Goal: Task Accomplishment & Management: Manage account settings

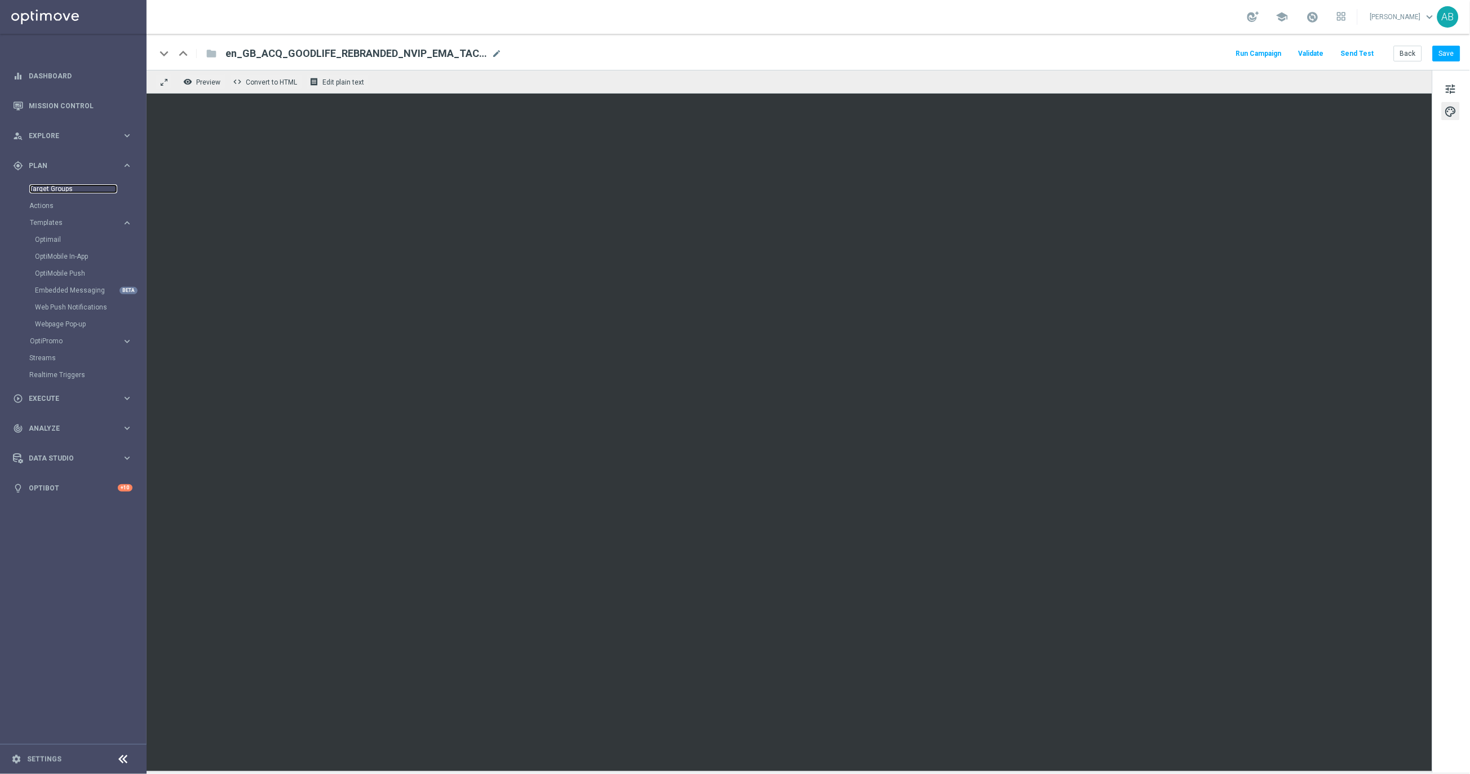
click at [58, 185] on link "Target Groups" at bounding box center [73, 188] width 88 height 9
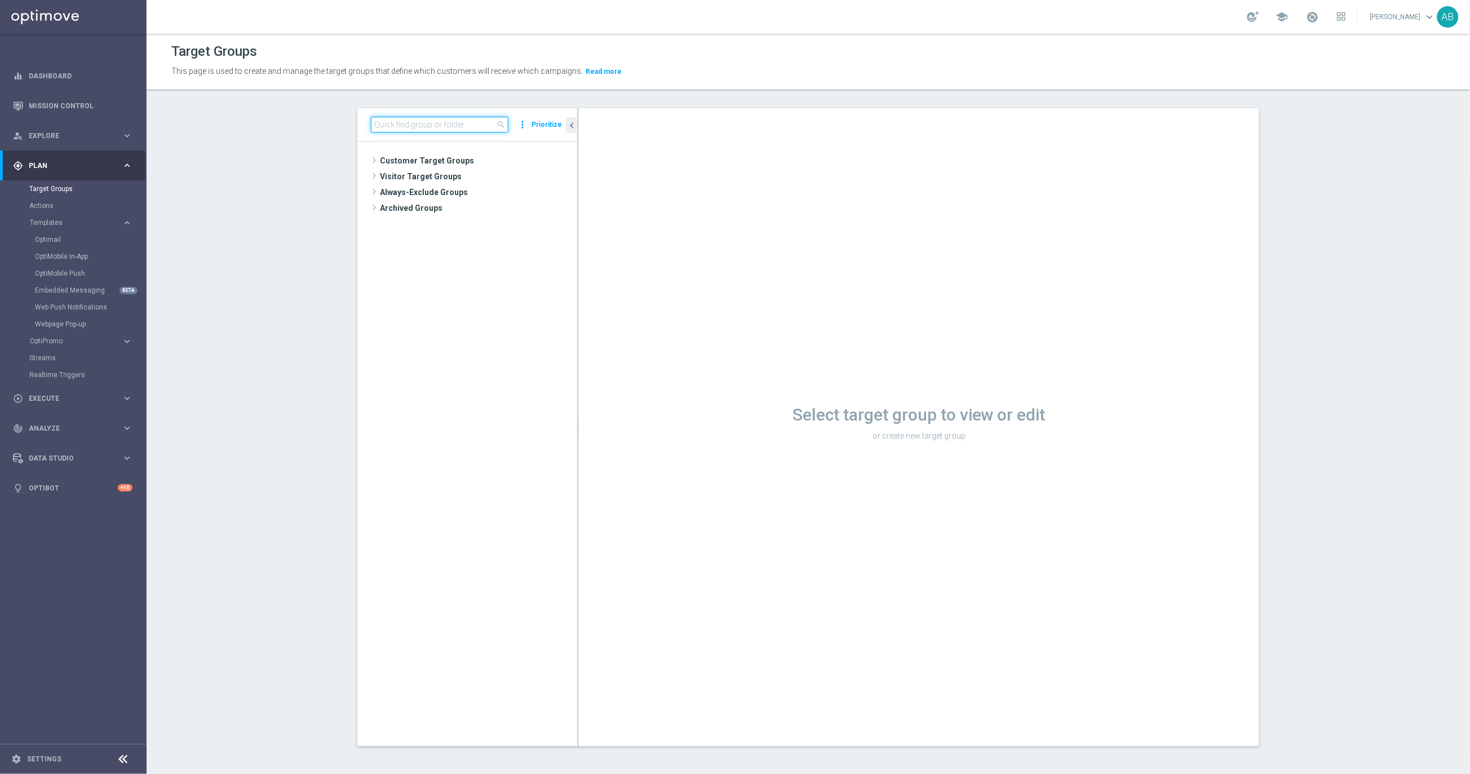
click at [435, 133] on div "search more_vert Prioritize" at bounding box center [467, 124] width 220 height 33
paste input "UK_LOTTO_EMAIL | Irish Lotto, Millionaire >0 This year"
type input "UK_LOTTO_EMAIL | Irish Lotto, Millionaire >0 This year"
click at [559, 211] on icon "content_copy" at bounding box center [557, 208] width 9 height 9
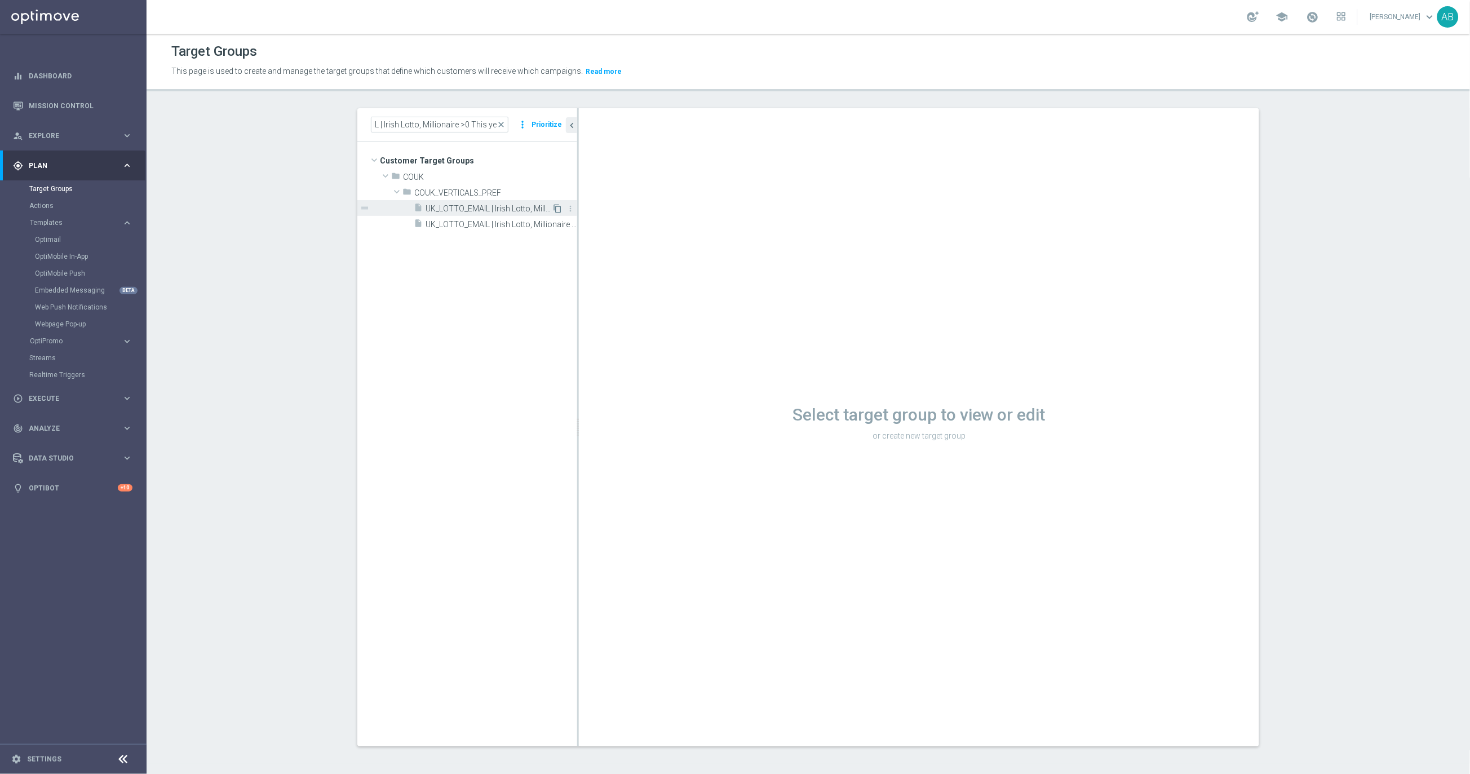
scroll to position [0, 0]
click at [555, 206] on icon "content_copy" at bounding box center [557, 208] width 9 height 9
click at [484, 213] on span "UK_LOTTO_EMAIL | Irish Lotto, Millionaire >0 This year" at bounding box center [489, 209] width 126 height 10
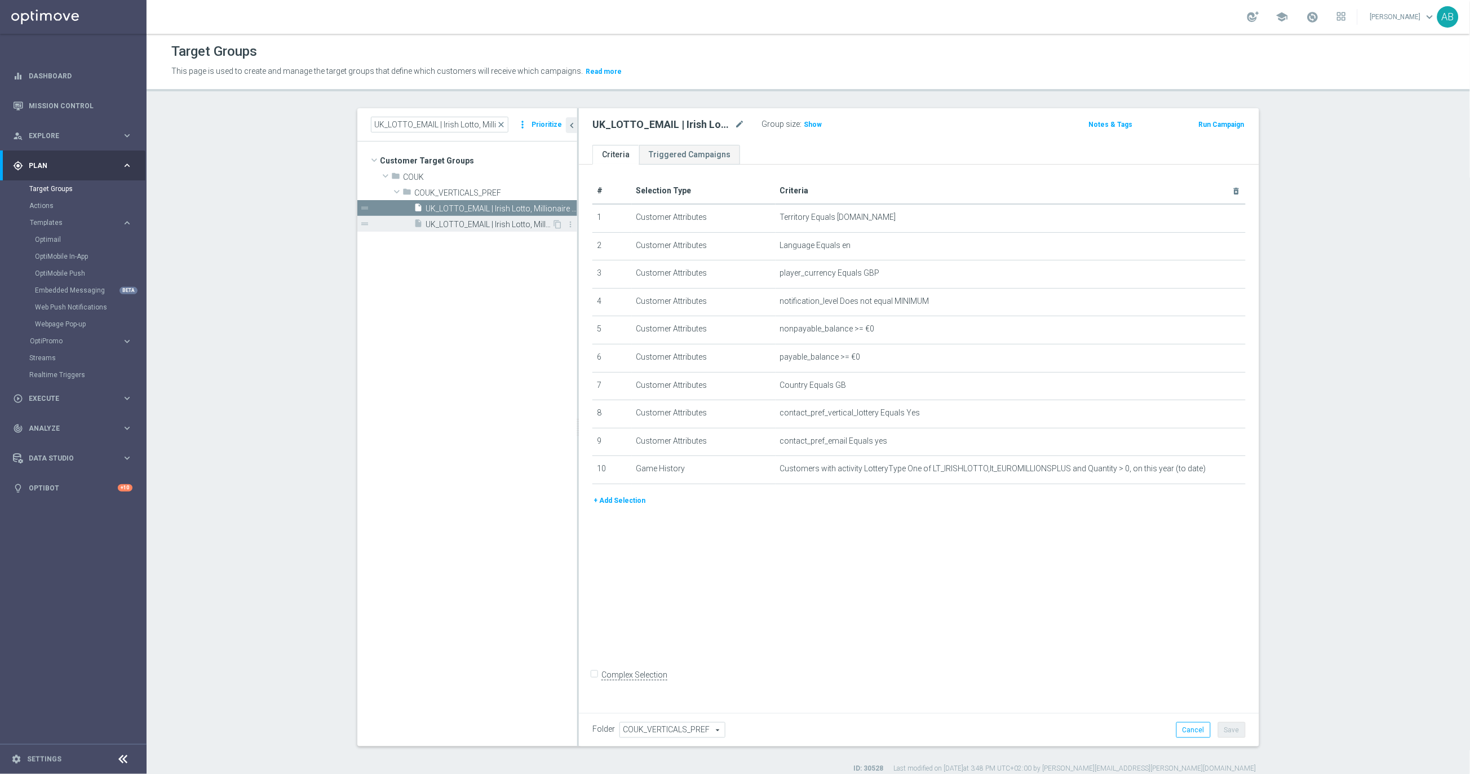
click at [483, 226] on span "UK_LOTTO_EMAIL | Irish Lotto, Millionaire >0 This year OR Churn" at bounding box center [489, 225] width 126 height 10
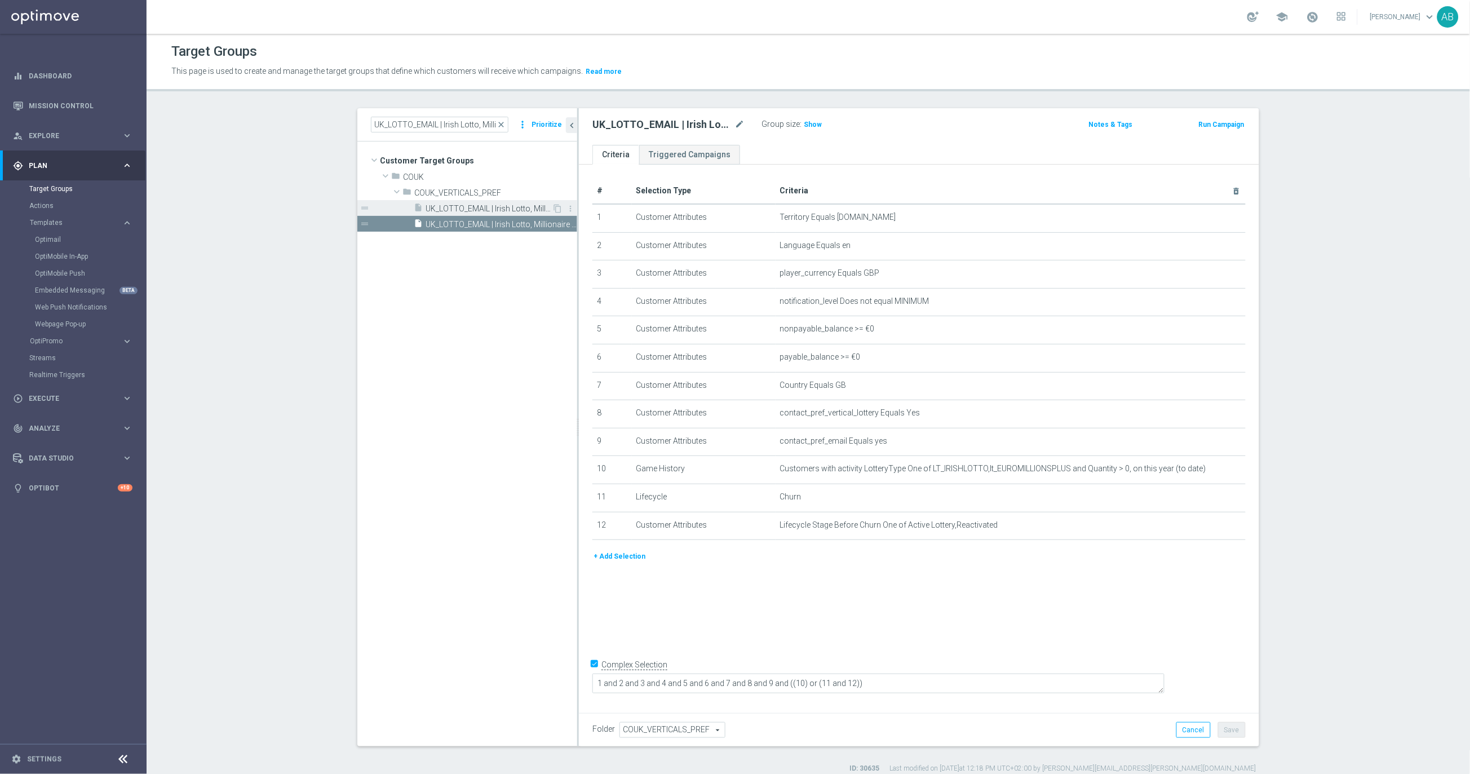
click at [485, 204] on span "UK_LOTTO_EMAIL | Irish Lotto, Millionaire >0 This year" at bounding box center [489, 209] width 126 height 10
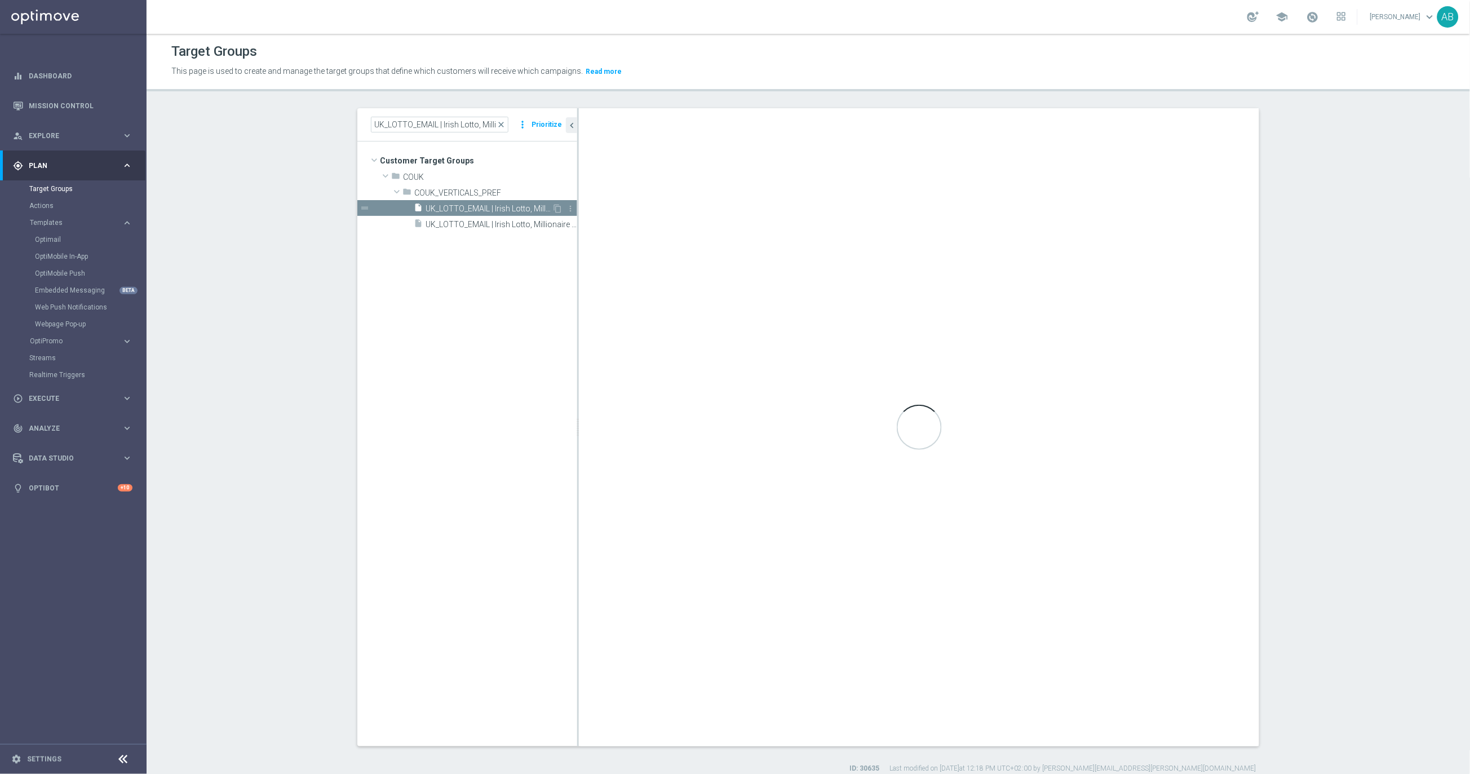
checkbox input "false"
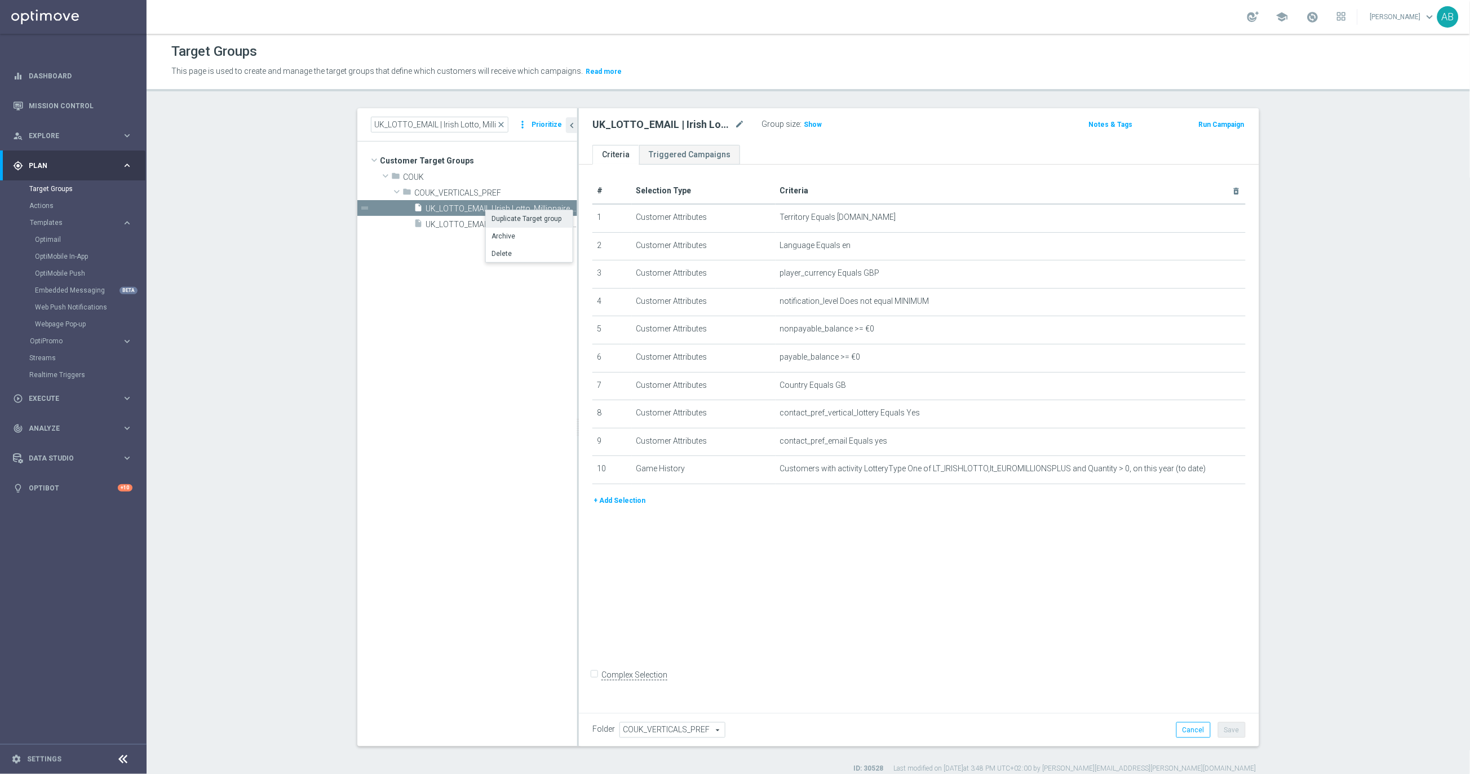
click at [513, 225] on li "Duplicate Target group" at bounding box center [529, 218] width 87 height 17
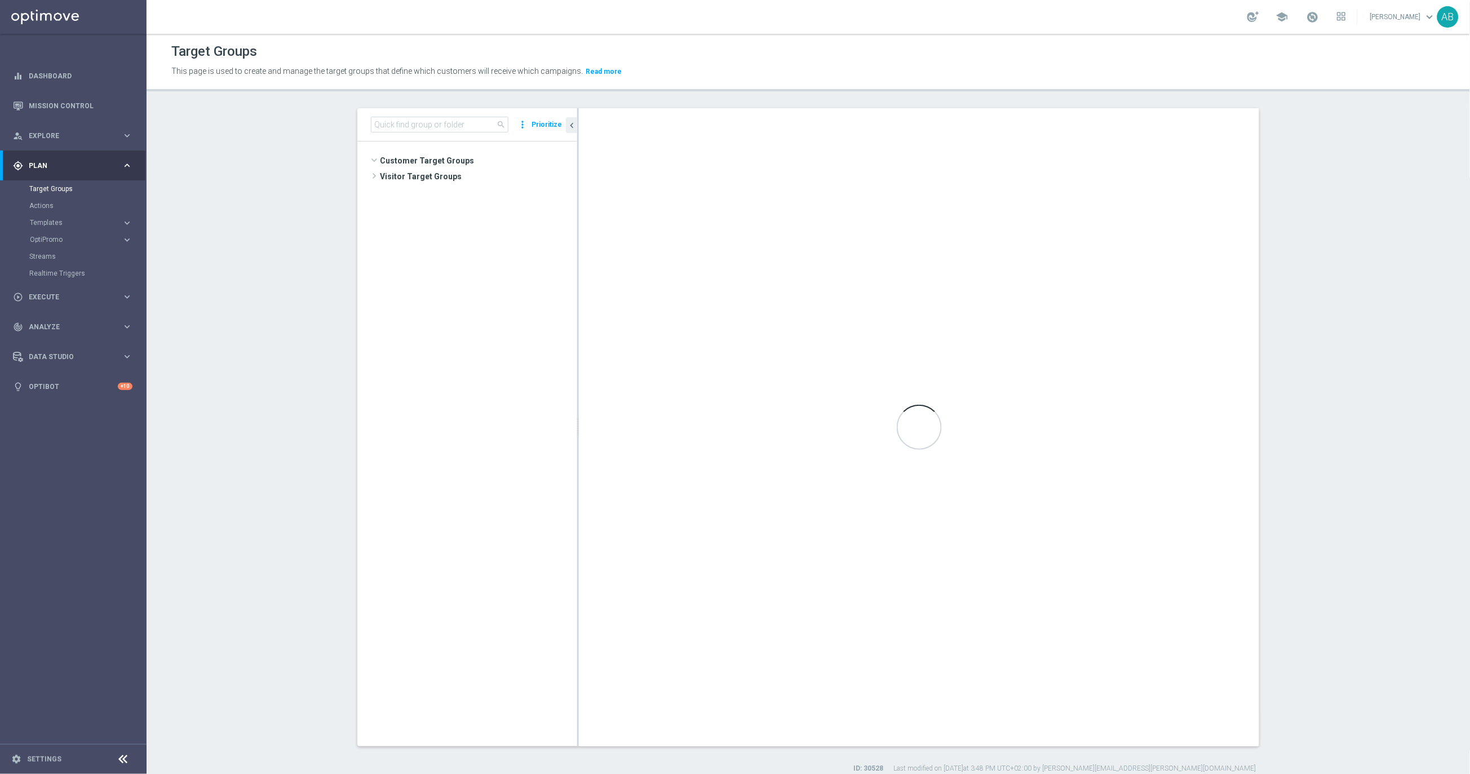
scroll to position [1955, 0]
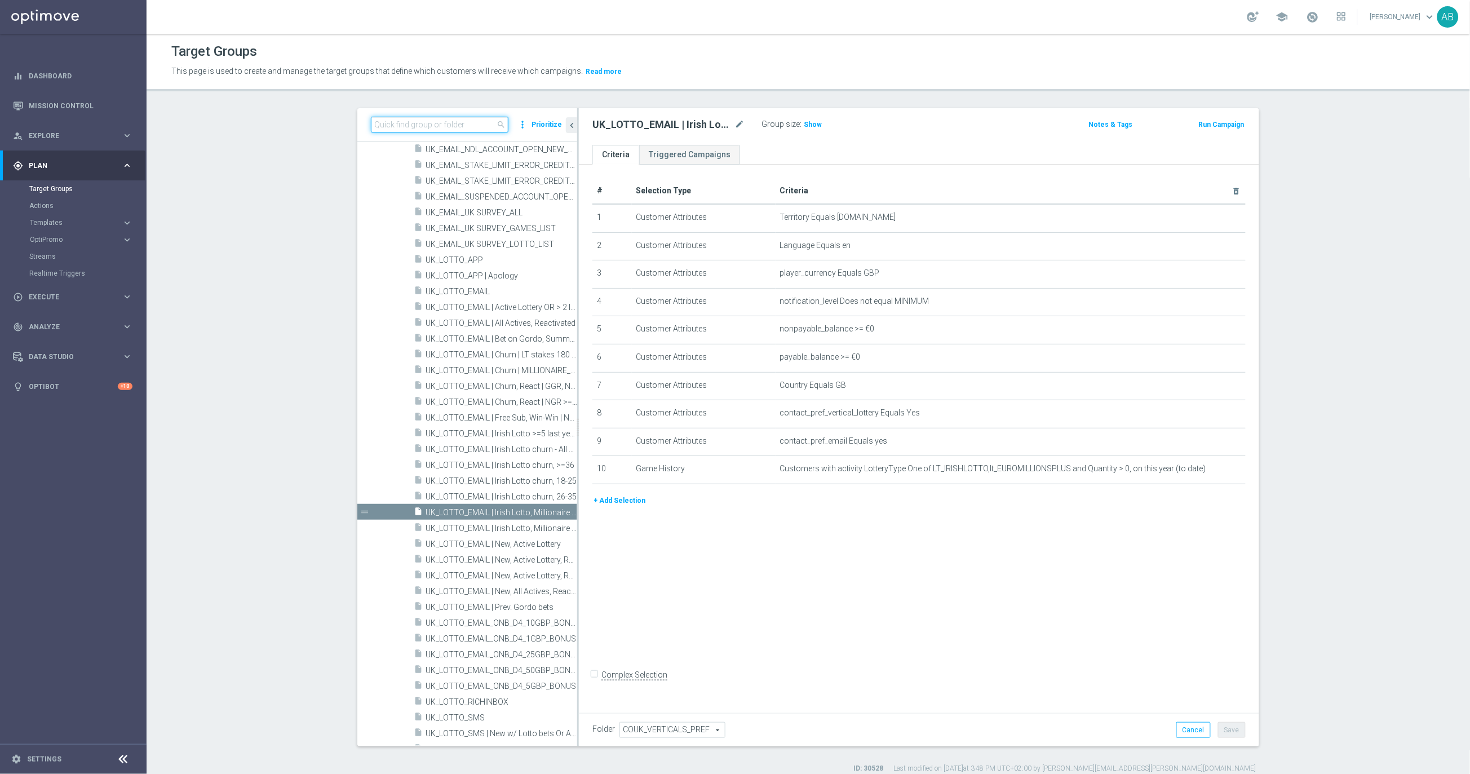
click at [466, 127] on input at bounding box center [440, 125] width 138 height 16
paste input "https://lottoland.optimove.net/#/category/One-to-One_Campaigns/manage-target-gr…"
type input "https://lottoland.optimove.net/#/category/One-to-One_Campaigns/manage-target-gr…"
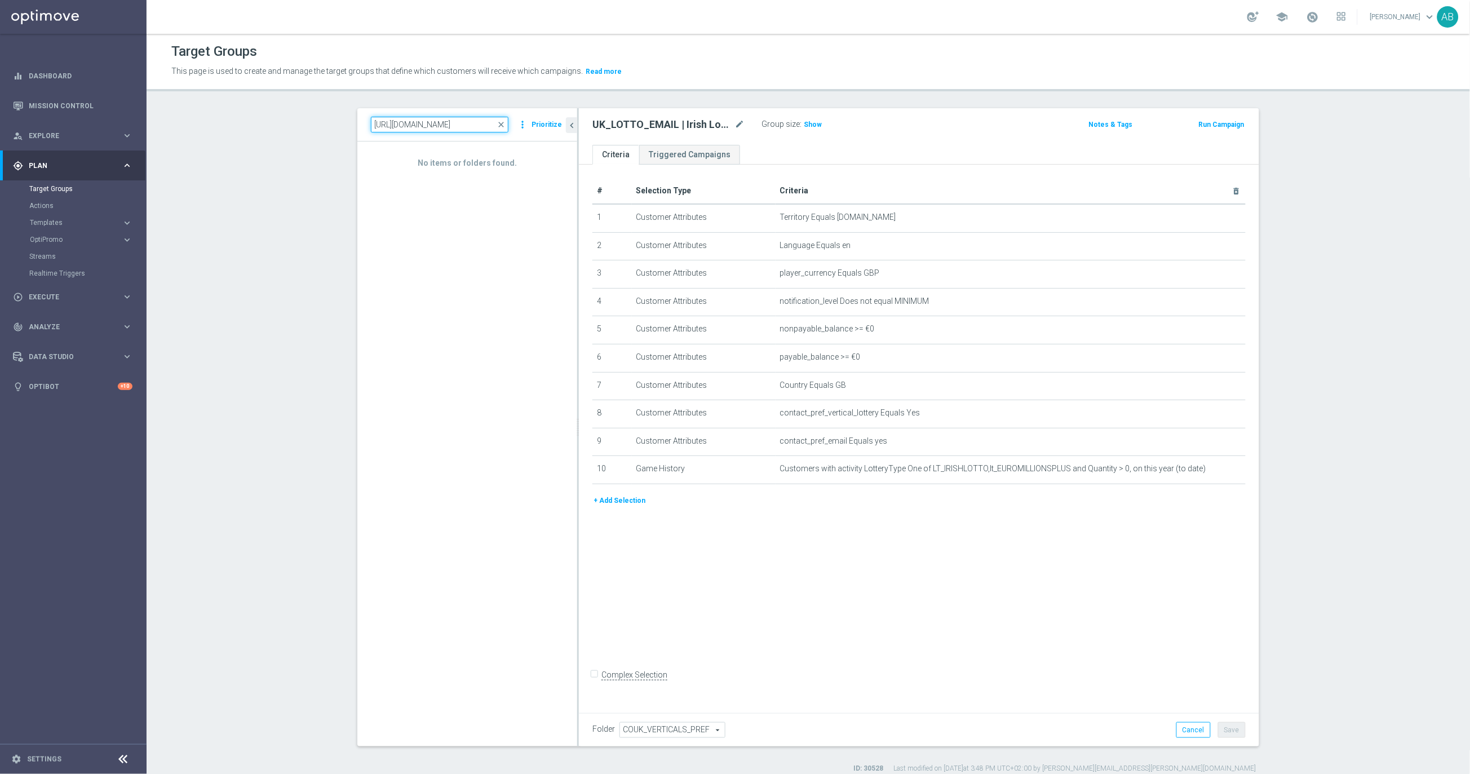
click at [466, 127] on input "https://lottoland.optimove.net/#/category/One-to-One_Campaigns/manage-target-gr…" at bounding box center [440, 125] width 138 height 16
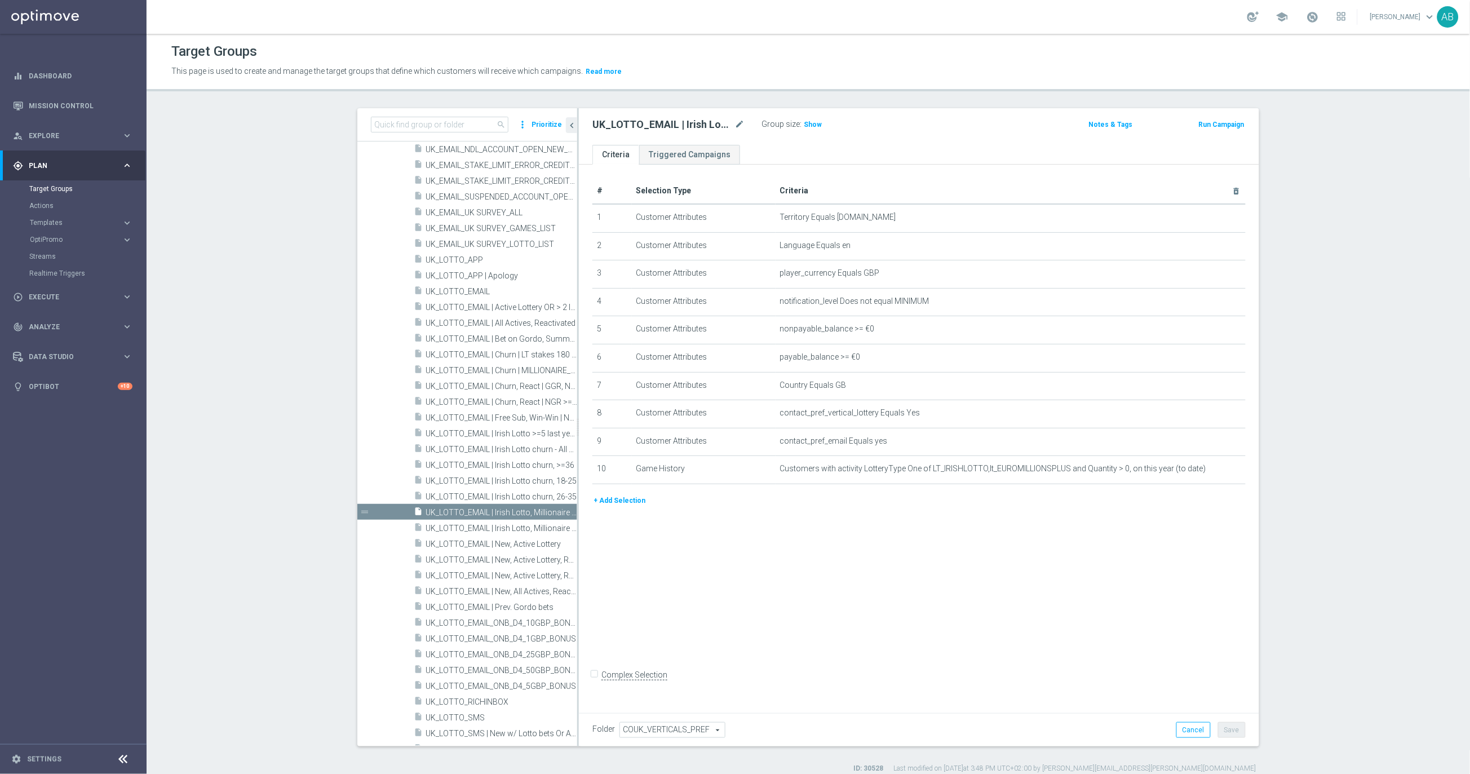
click at [635, 123] on h2 "UK_LOTTO_EMAIL | Irish Lotto, Millionaire >0 This year" at bounding box center [663, 125] width 140 height 14
copy div "UK_LOTTO_EMAIL | Irish Lotto, Millionaire >0 This year"
click at [456, 126] on input at bounding box center [440, 125] width 138 height 16
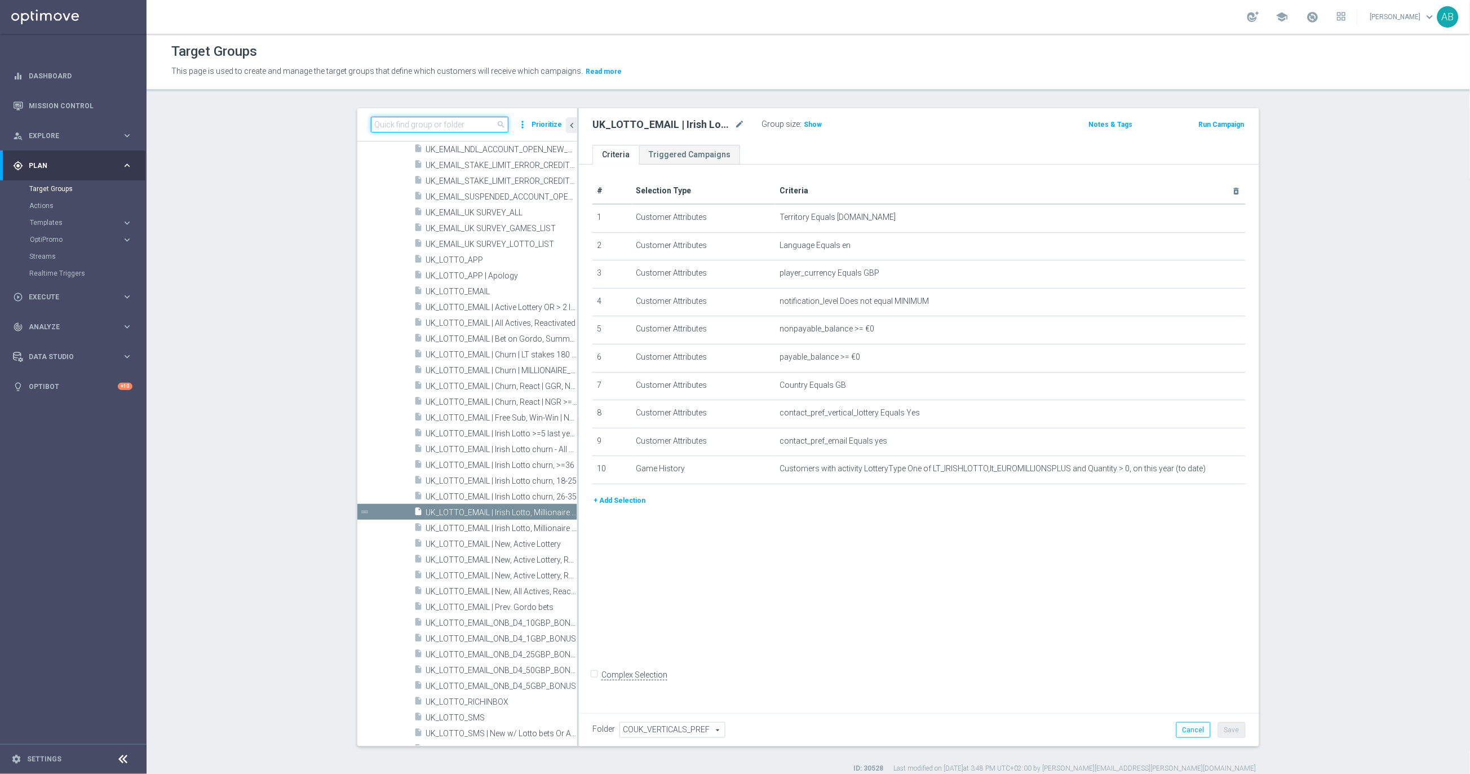
paste input "UK_LOTTO_EMAIL | Irish Lotto, Millionaire >0 This year"
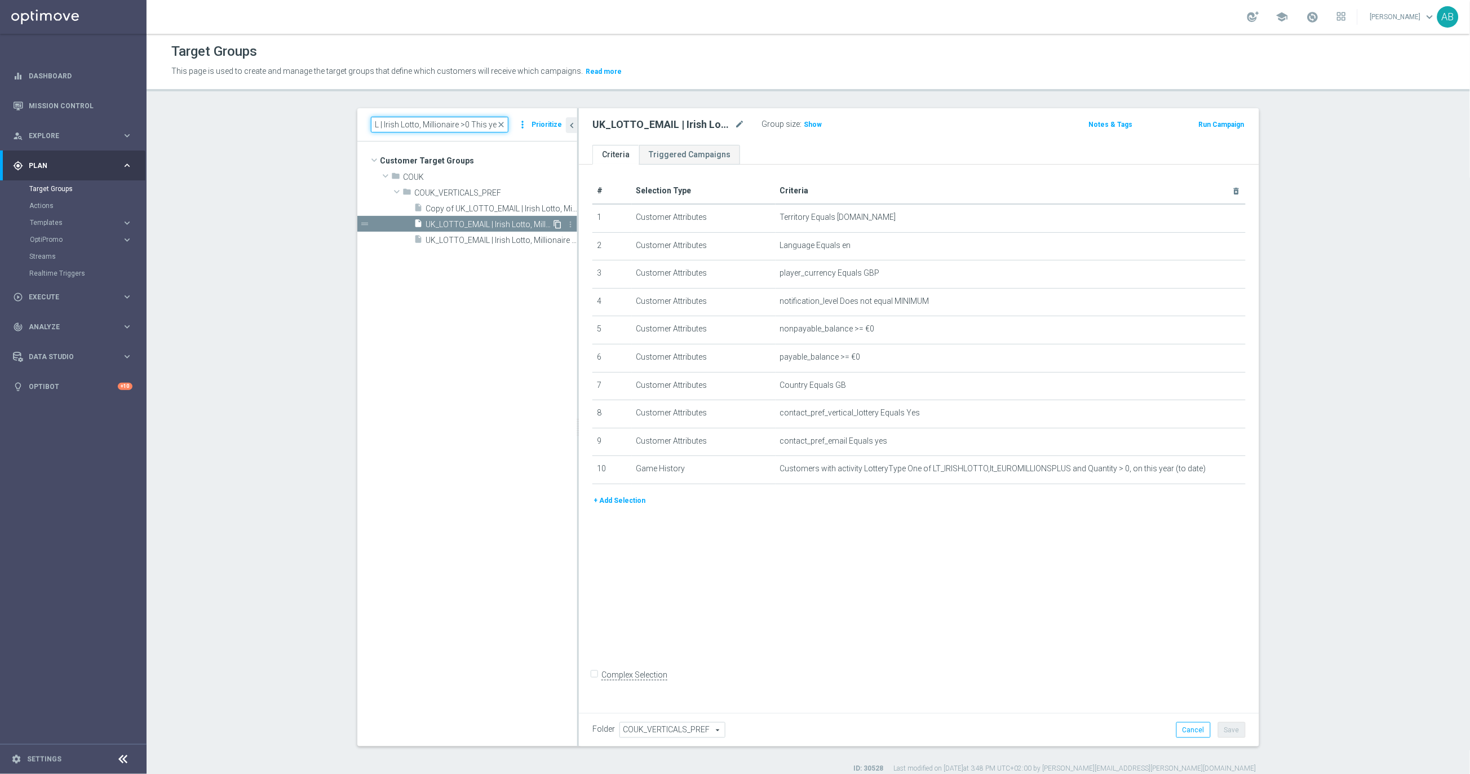
type input "UK_LOTTO_EMAIL | Irish Lotto, Millionaire >0 This year"
click at [559, 225] on icon "content_copy" at bounding box center [557, 224] width 9 height 9
click at [742, 126] on icon "mode_edit" at bounding box center [740, 125] width 10 height 14
click at [656, 112] on div "Copy of UK_LOTTO_EMAIL | Irish Lotto, Millionaire >0 This year (1) Group size :…" at bounding box center [919, 126] width 681 height 37
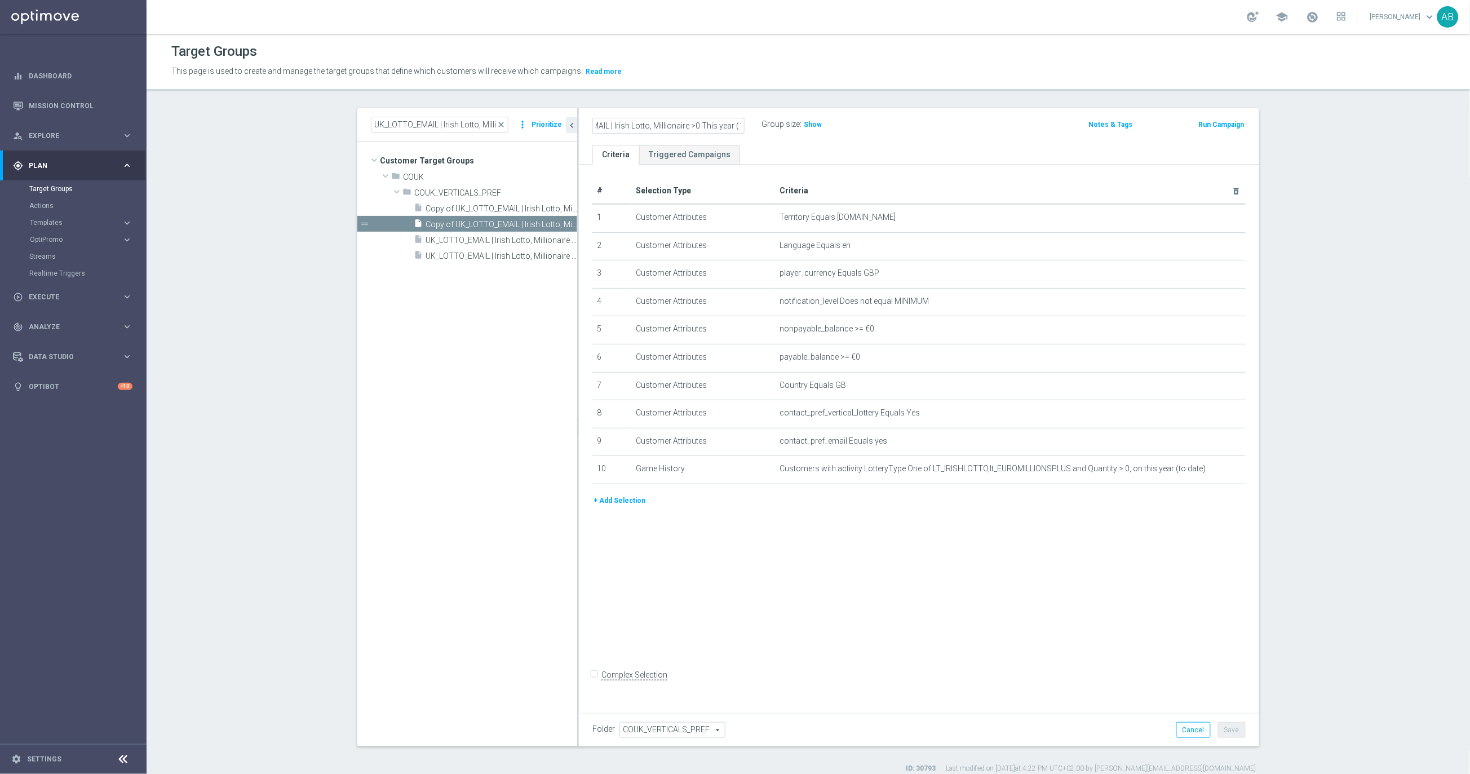
scroll to position [0, 0]
click at [743, 126] on icon "mode_edit" at bounding box center [740, 125] width 10 height 14
click at [684, 123] on input "Copy of UK_LOTTO_EMAIL | Irish Lotto, Millionaire >0 This year (1)" at bounding box center [669, 126] width 152 height 16
drag, startPoint x: 659, startPoint y: 123, endPoint x: 567, endPoint y: 122, distance: 91.3
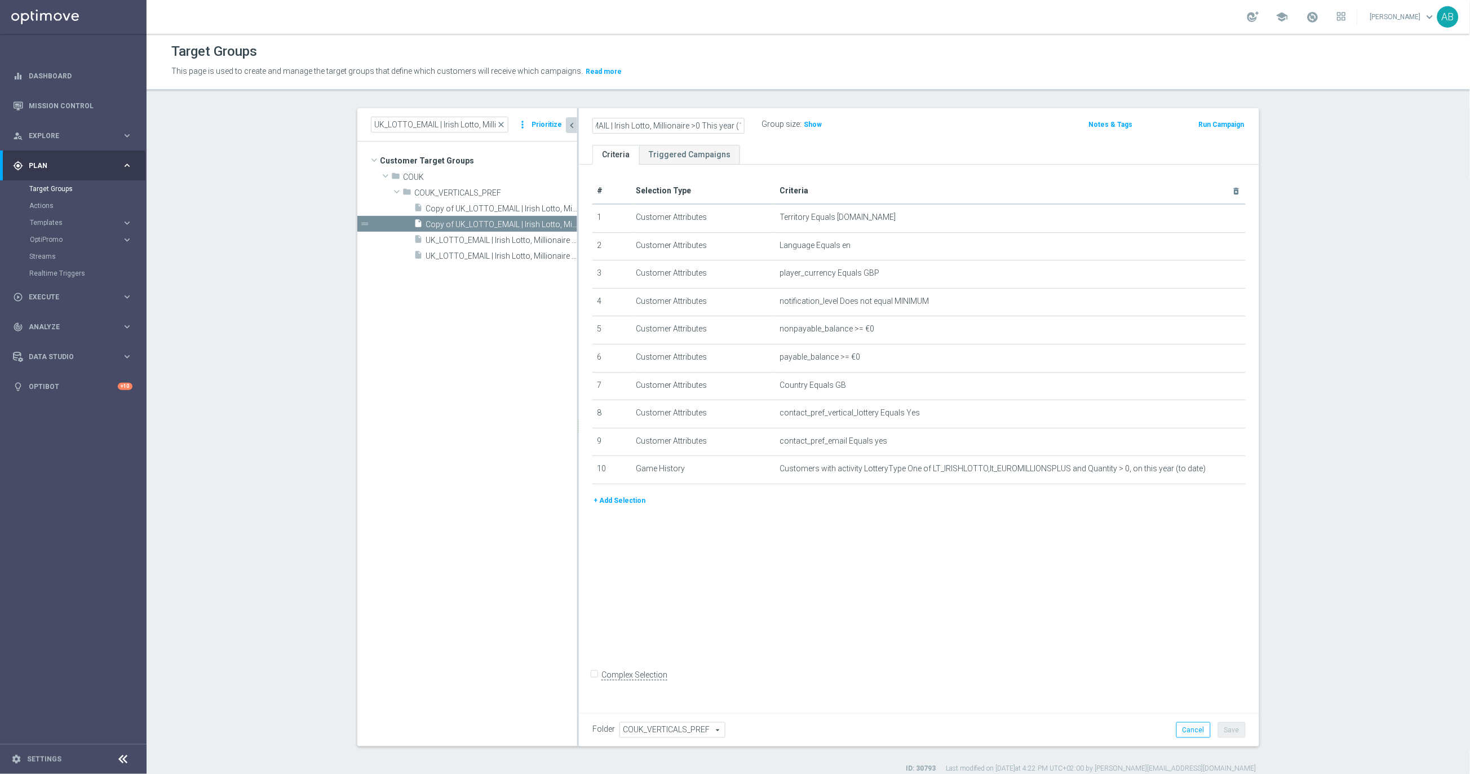
click at [567, 122] on as-split "UK_LOTTO_EMAIL | Irish Lotto, Millionaire >0 This year close more_vert Prioriti…" at bounding box center [808, 427] width 902 height 638
click at [624, 122] on input "Copy of UK_LOTTO_EMAIL | Irish Lotto, Millionaire >0 This year (1)" at bounding box center [669, 126] width 152 height 16
click at [679, 130] on input "UK_LOTTO_EMAIL | Irish Lotto, Millionaire >0 This year (1)" at bounding box center [669, 126] width 152 height 16
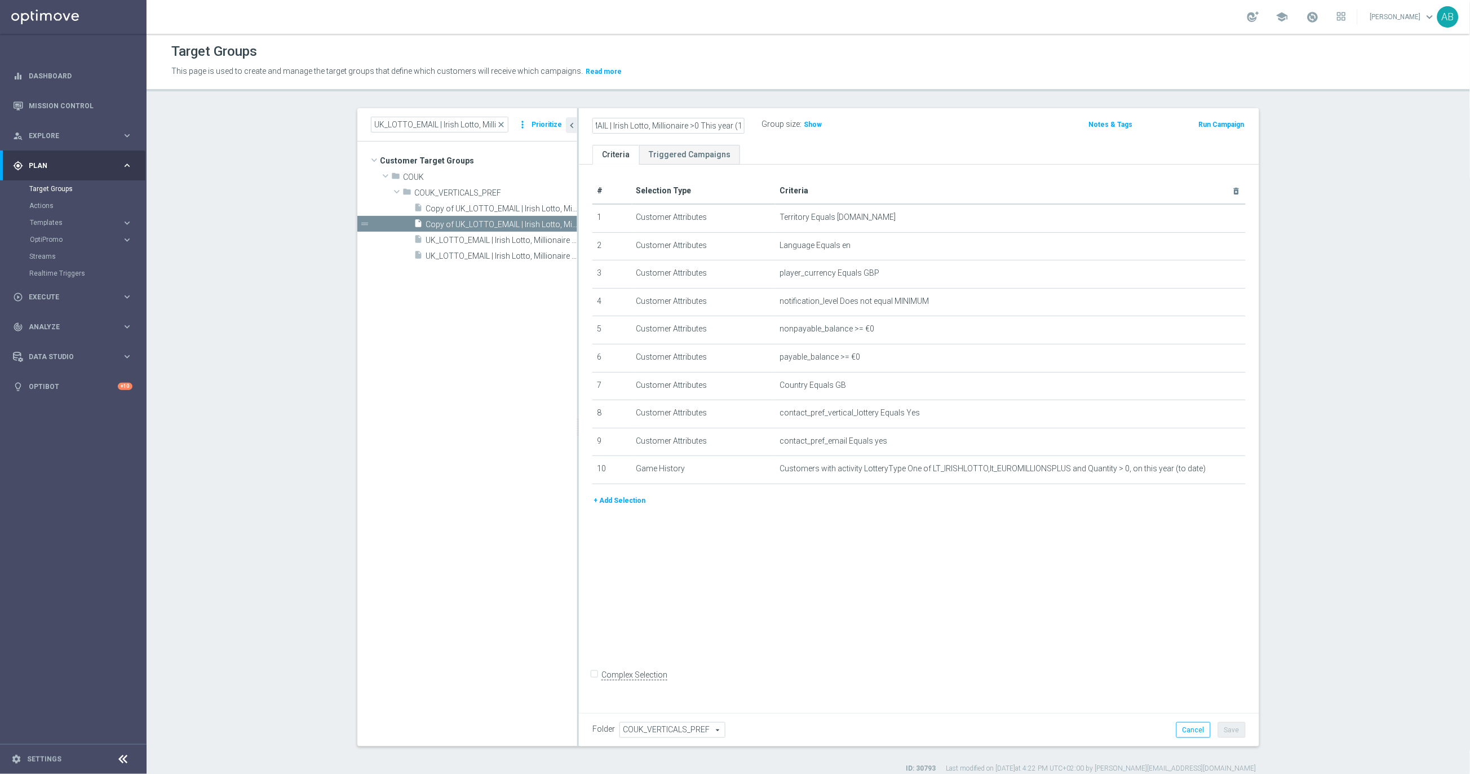
drag, startPoint x: 665, startPoint y: 127, endPoint x: 774, endPoint y: 125, distance: 108.9
click at [774, 125] on div "UK_LOTTO_EMAIL | Irish Lotto, Millionaire >0 This year (1) Group size : Show" at bounding box center [807, 125] width 447 height 17
type input "UK_LOTTO_EMAIL | Irish Lotto, Millionaire >0 This year (1)"
drag, startPoint x: 444, startPoint y: 125, endPoint x: 594, endPoint y: 139, distance: 150.6
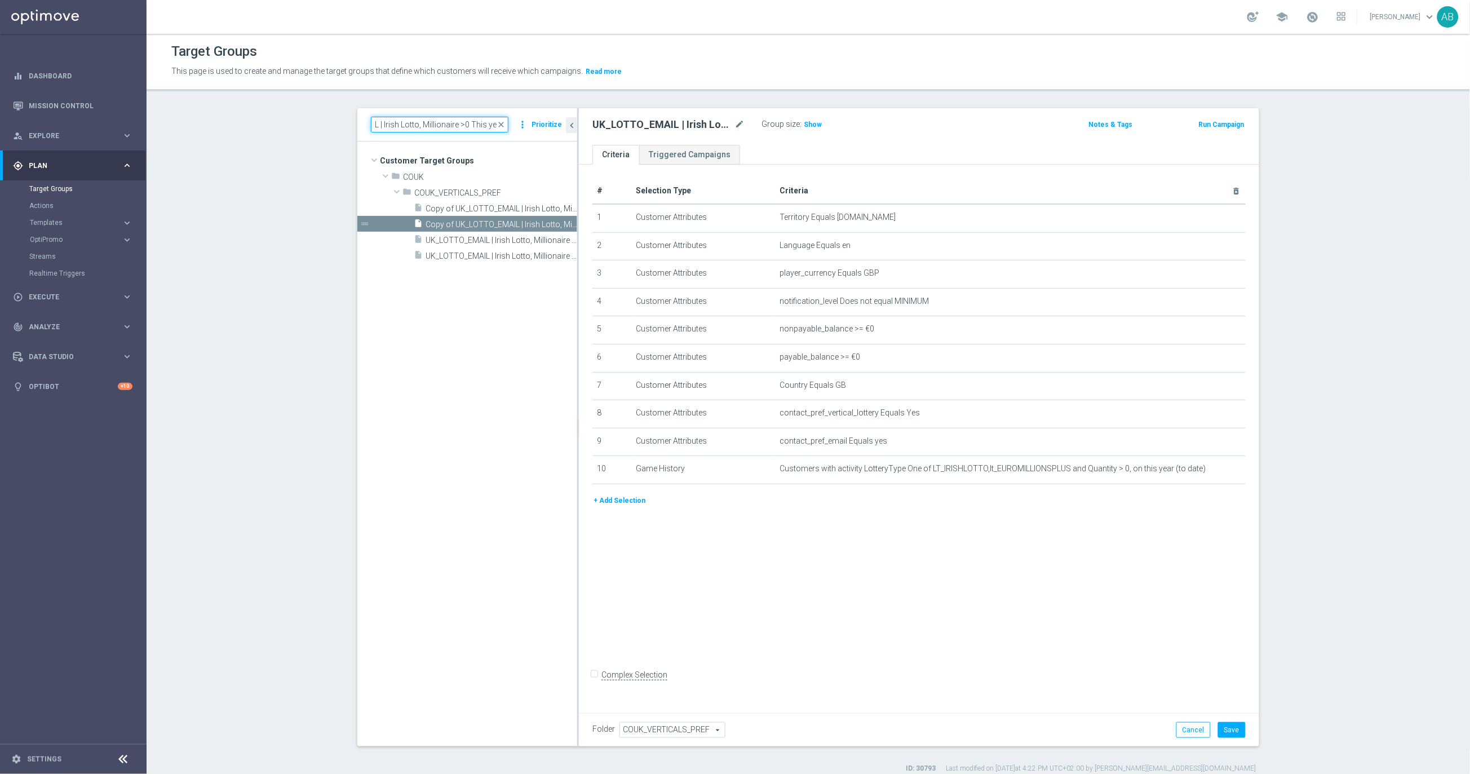
click at [595, 139] on as-split "UK_LOTTO_EMAIL | Irish Lotto, Millionaire >0 This year close more_vert Prioriti…" at bounding box center [808, 427] width 902 height 638
type input "UK_LOTTO_EMAIL | Social - Big Giveaway"
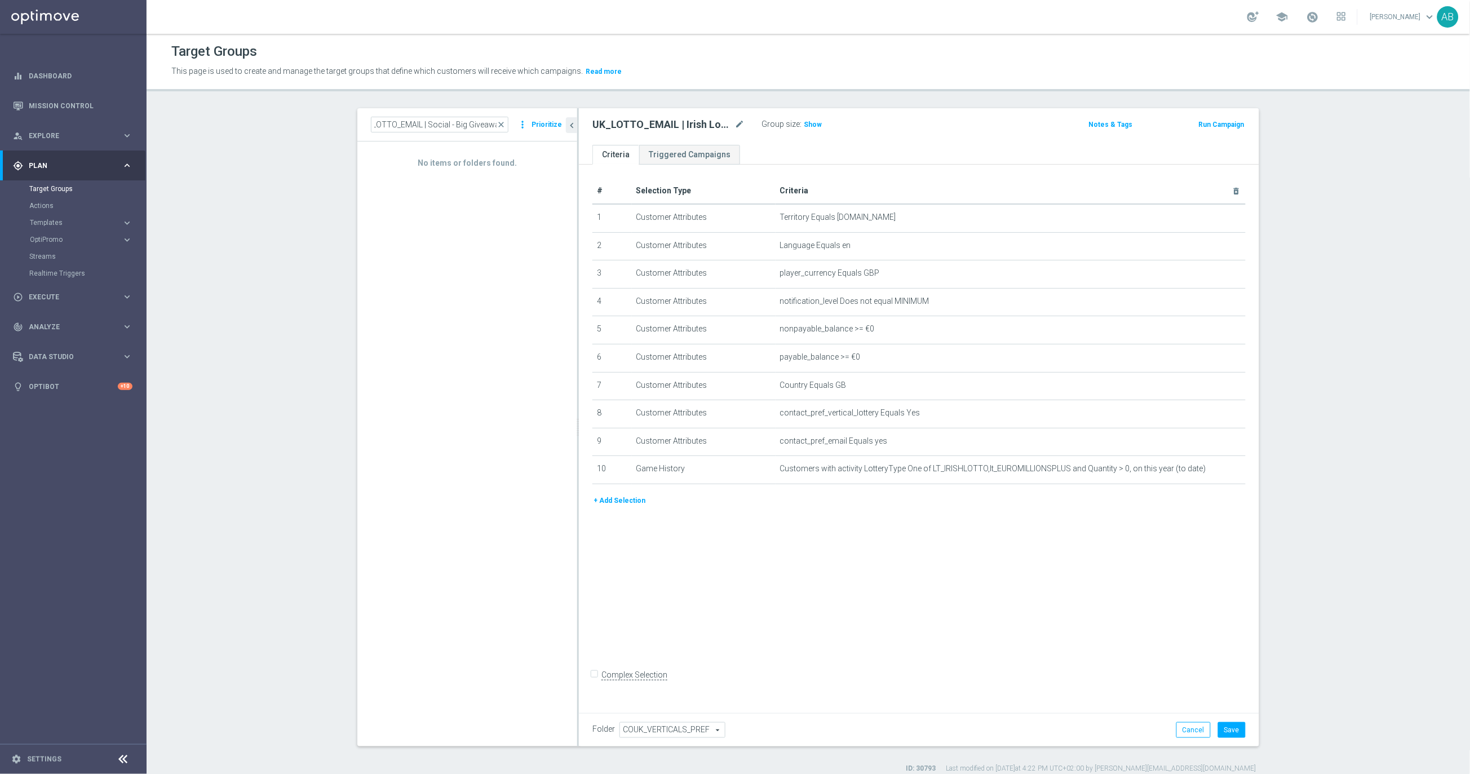
click at [536, 240] on div "No items or folders found." at bounding box center [467, 444] width 220 height 604
click at [1224, 470] on icon "delete_forever" at bounding box center [1222, 469] width 9 height 9
click at [622, 471] on button "+ Add Selection" at bounding box center [620, 472] width 54 height 12
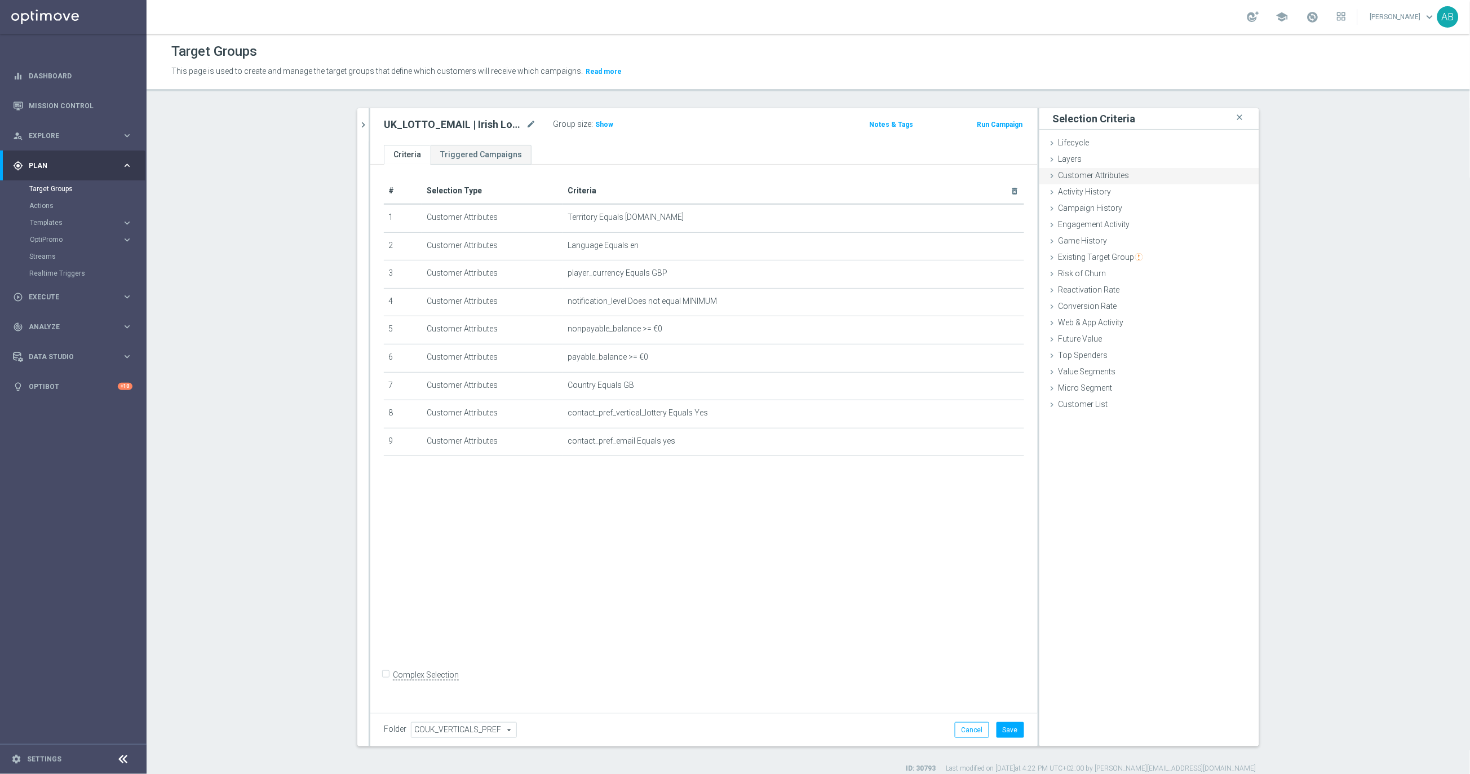
click at [1098, 172] on span "Customer Attributes" at bounding box center [1094, 175] width 71 height 9
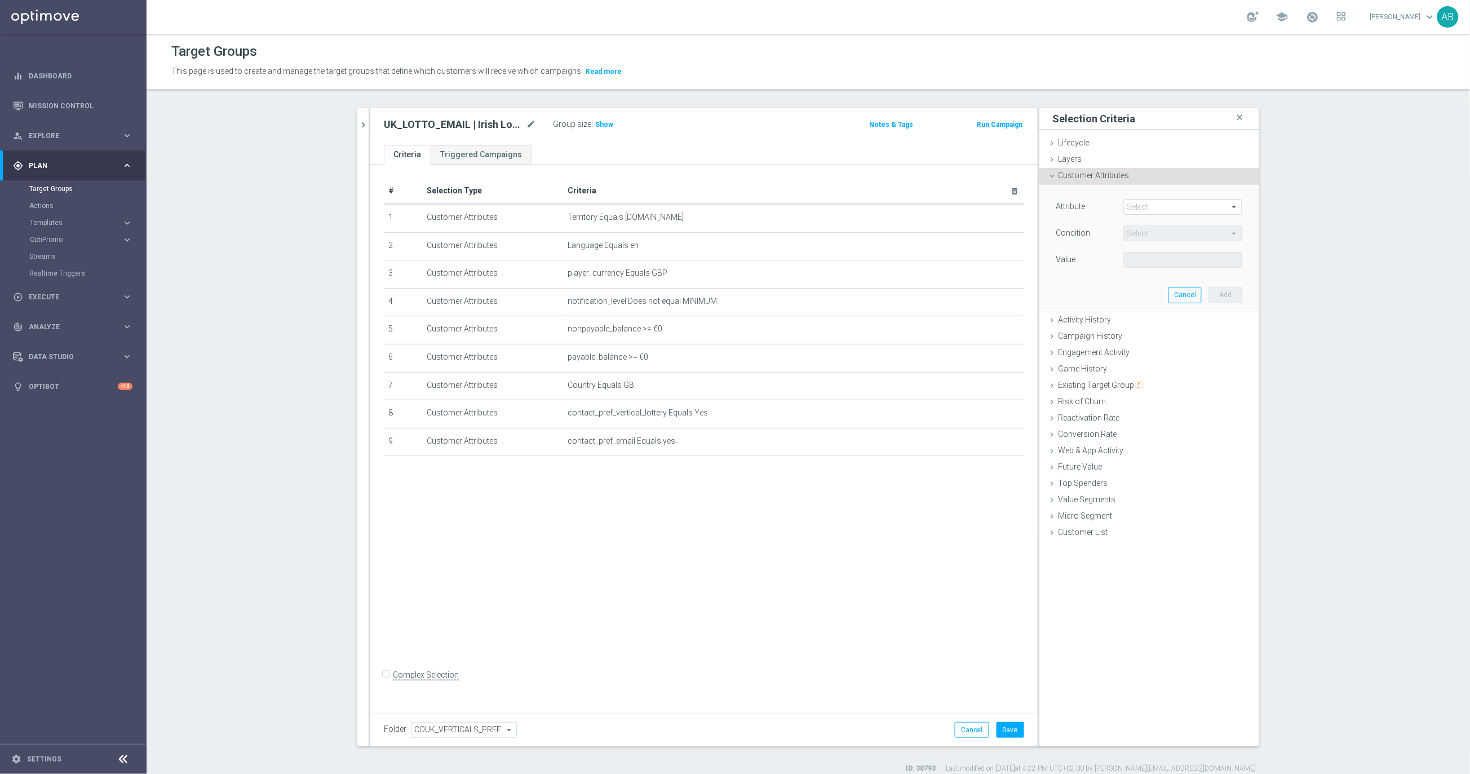
click at [1097, 180] on div "Customer Attributes done" at bounding box center [1150, 176] width 220 height 17
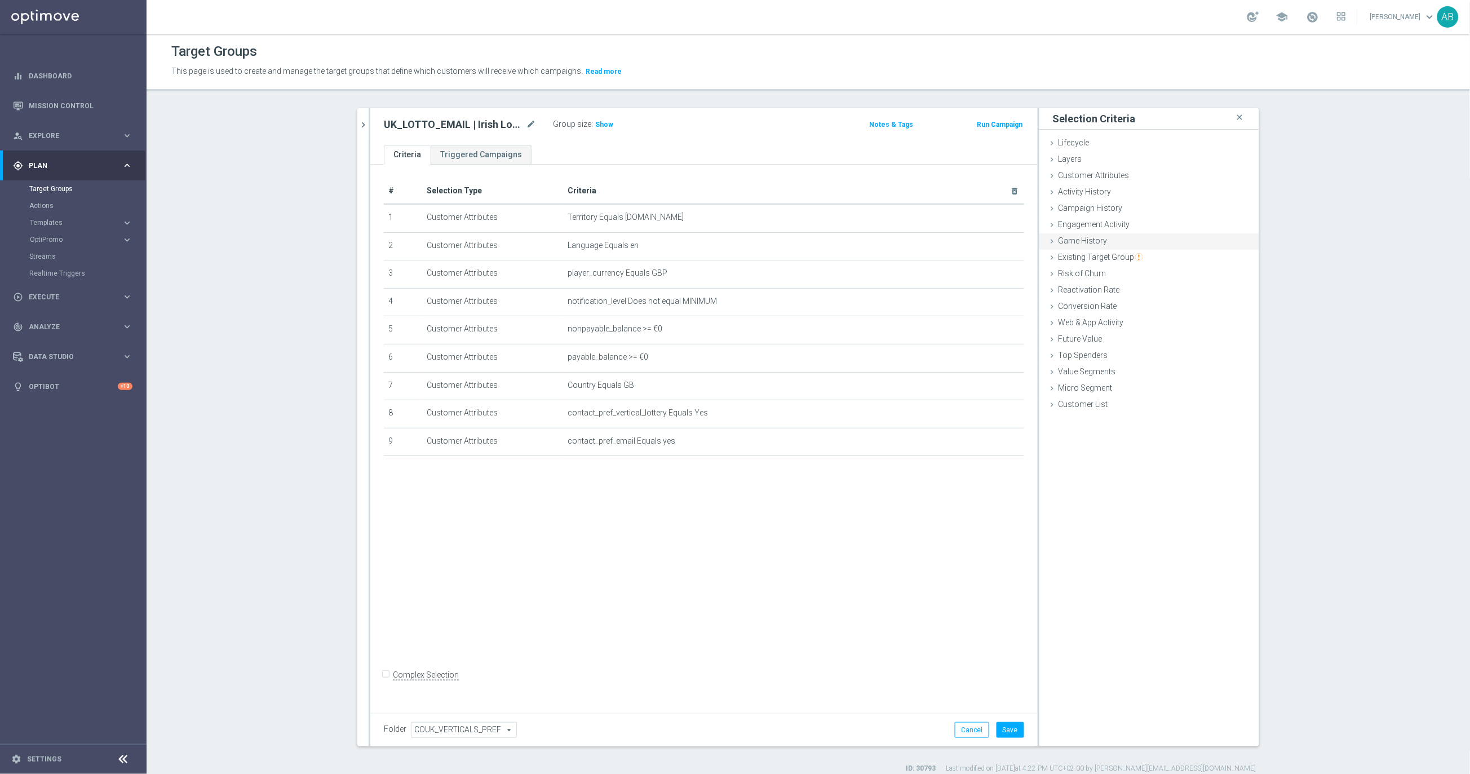
click at [1079, 239] on span "Game History" at bounding box center [1083, 240] width 49 height 9
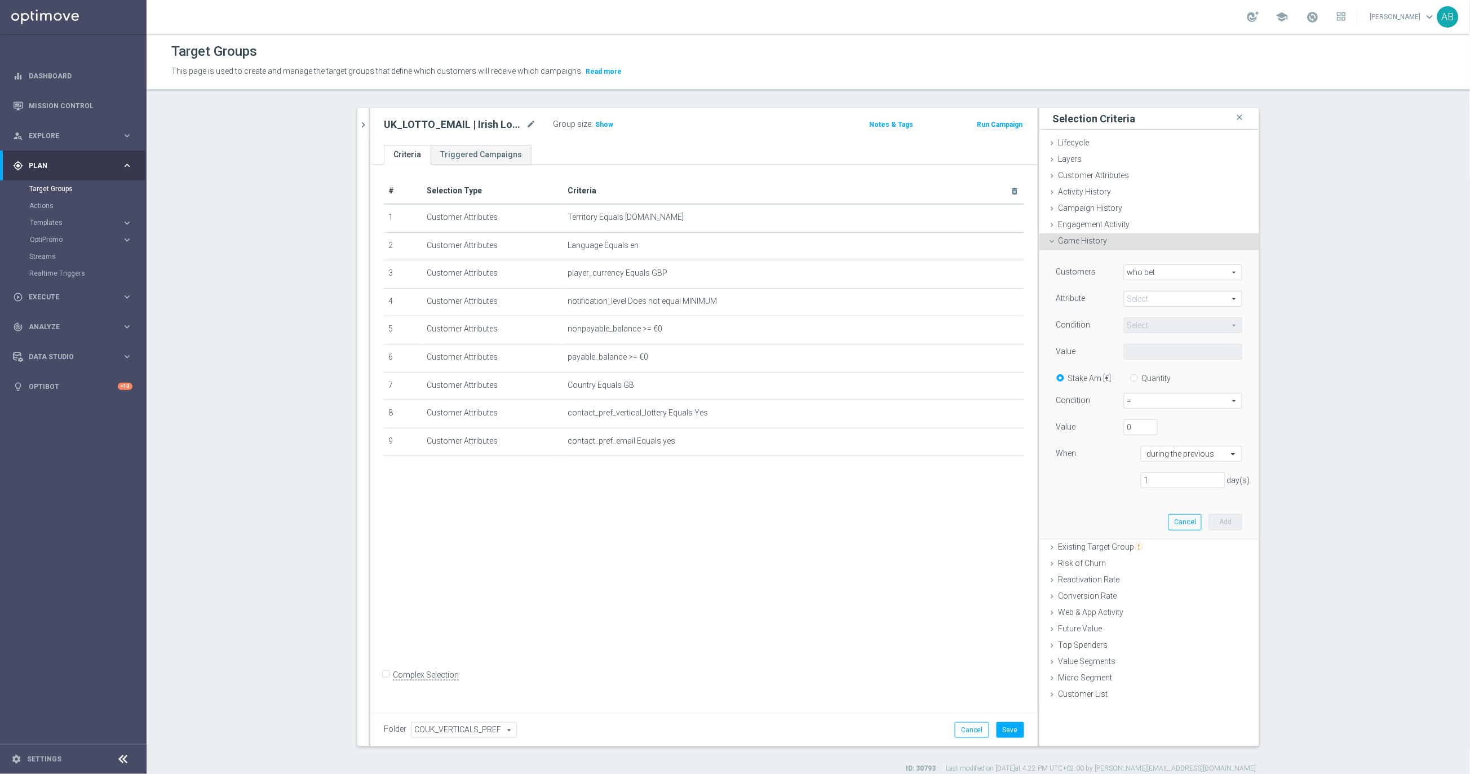
click at [1143, 294] on span at bounding box center [1183, 299] width 117 height 15
click at [1142, 316] on span "Product" at bounding box center [1183, 315] width 107 height 9
type input "Product"
type input "Equals"
click at [1137, 359] on div "Select arrow_drop_down search" at bounding box center [1183, 352] width 118 height 16
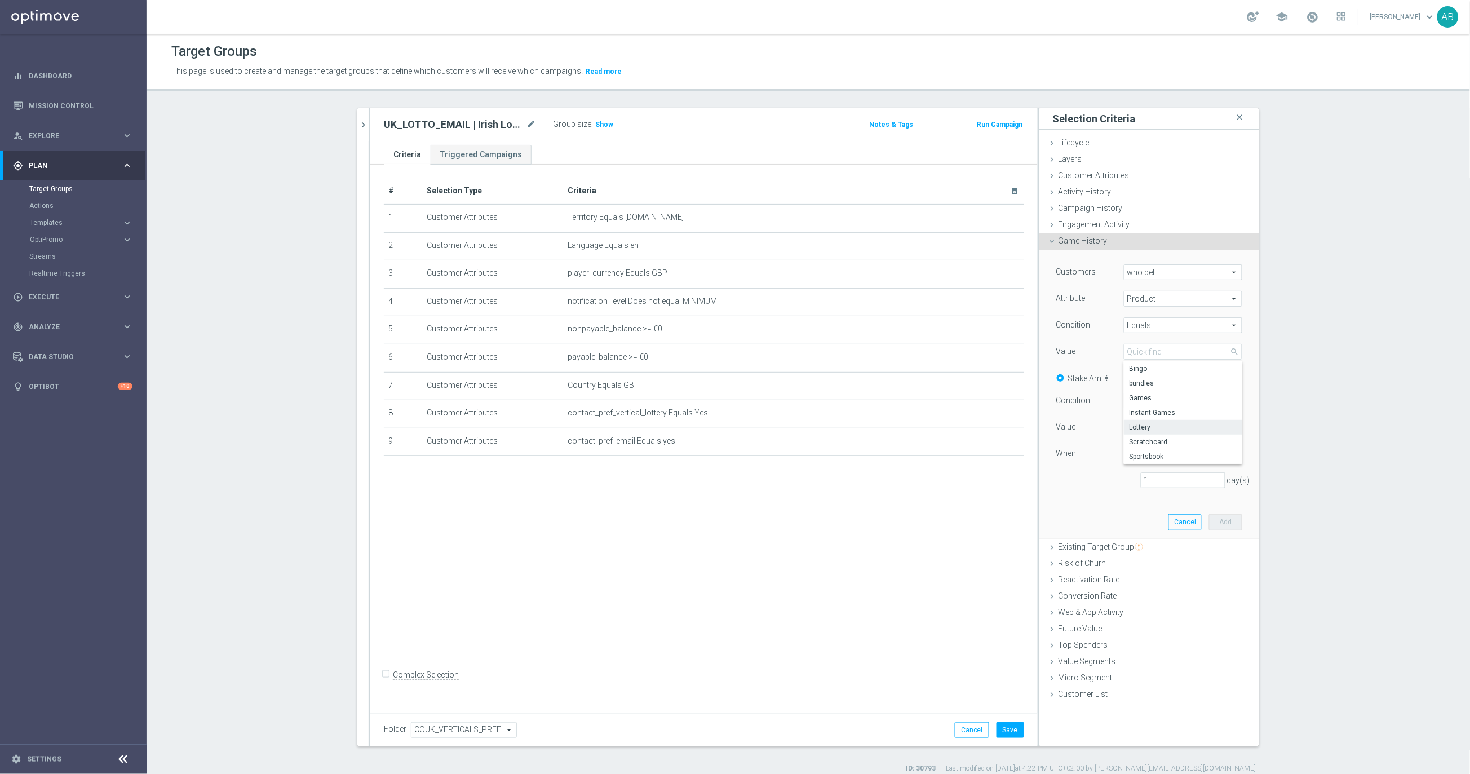
click at [1158, 425] on span "Lottery" at bounding box center [1183, 427] width 107 height 9
type input "Lottery"
click at [1139, 377] on input "Quantity" at bounding box center [1136, 376] width 7 height 7
radio input "true"
click at [1139, 400] on span "=" at bounding box center [1183, 401] width 117 height 15
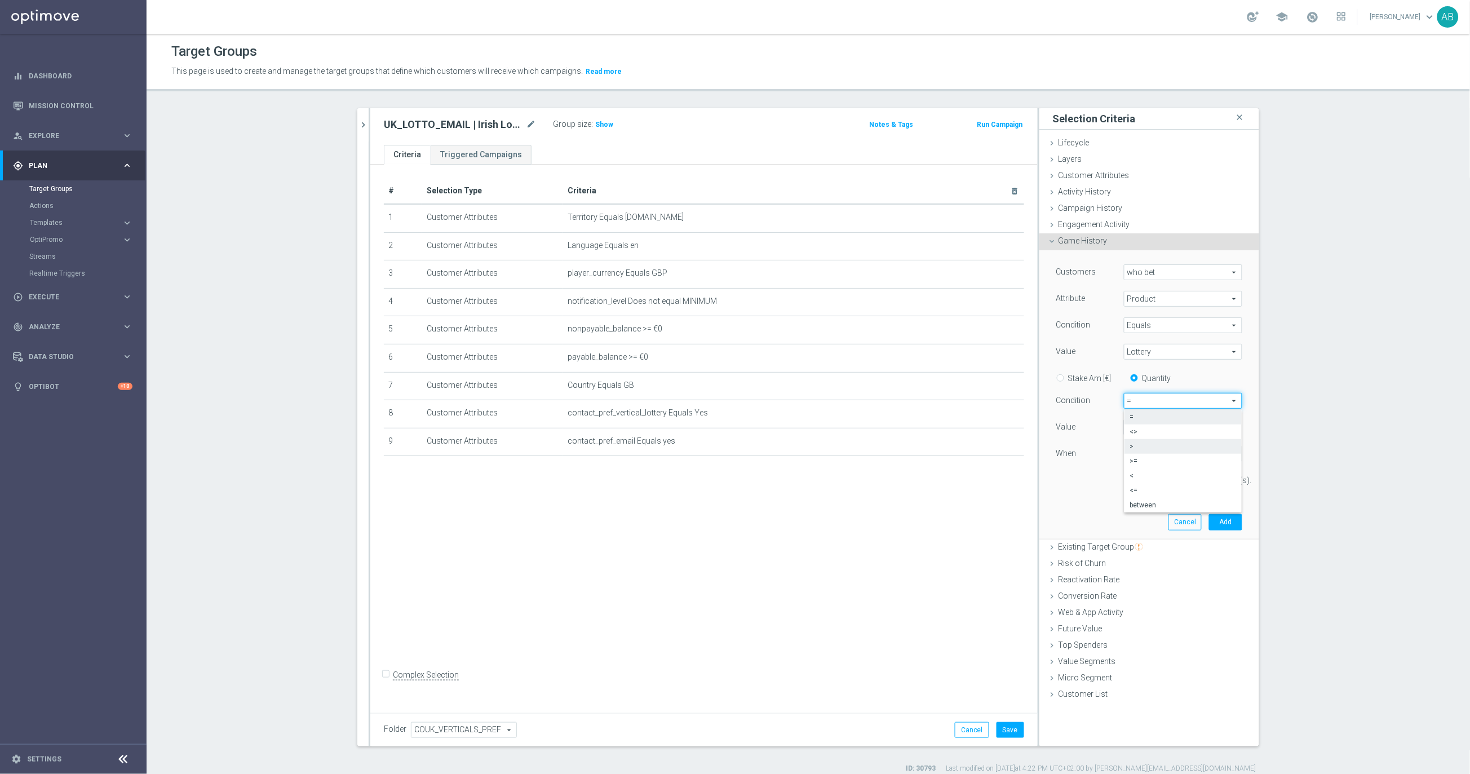
click at [1145, 442] on span ">" at bounding box center [1183, 446] width 106 height 9
type input ">"
drag, startPoint x: 1140, startPoint y: 428, endPoint x: 1115, endPoint y: 428, distance: 25.4
click at [1115, 428] on div "Value 0" at bounding box center [1149, 428] width 203 height 18
click at [1063, 376] on input "Stake Am [€]" at bounding box center [1062, 376] width 7 height 7
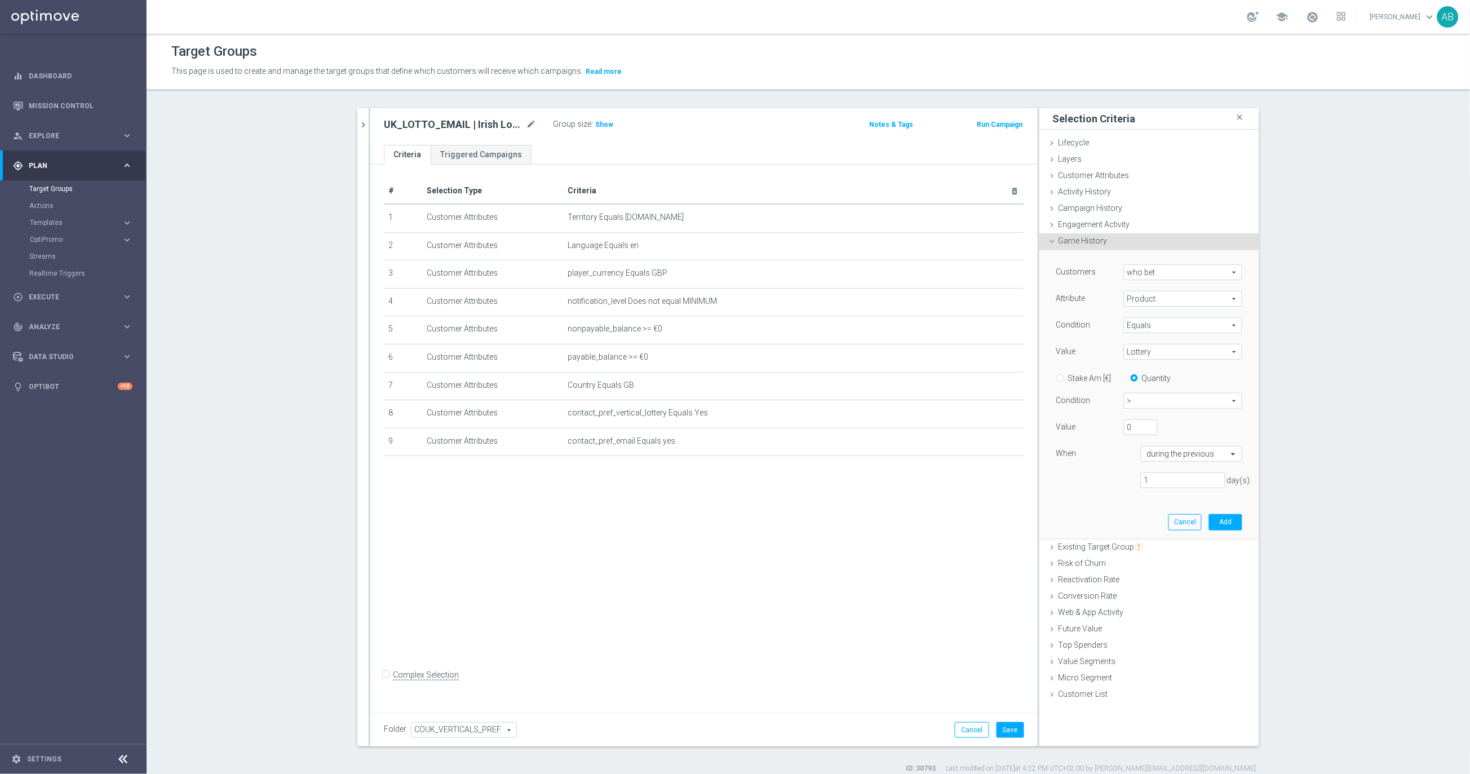
radio input "true"
drag, startPoint x: 1139, startPoint y: 432, endPoint x: 1101, endPoint y: 430, distance: 38.4
click at [1108, 430] on div "Value 0" at bounding box center [1149, 428] width 203 height 18
type input "50"
drag, startPoint x: 1158, startPoint y: 480, endPoint x: 1106, endPoint y: 476, distance: 51.5
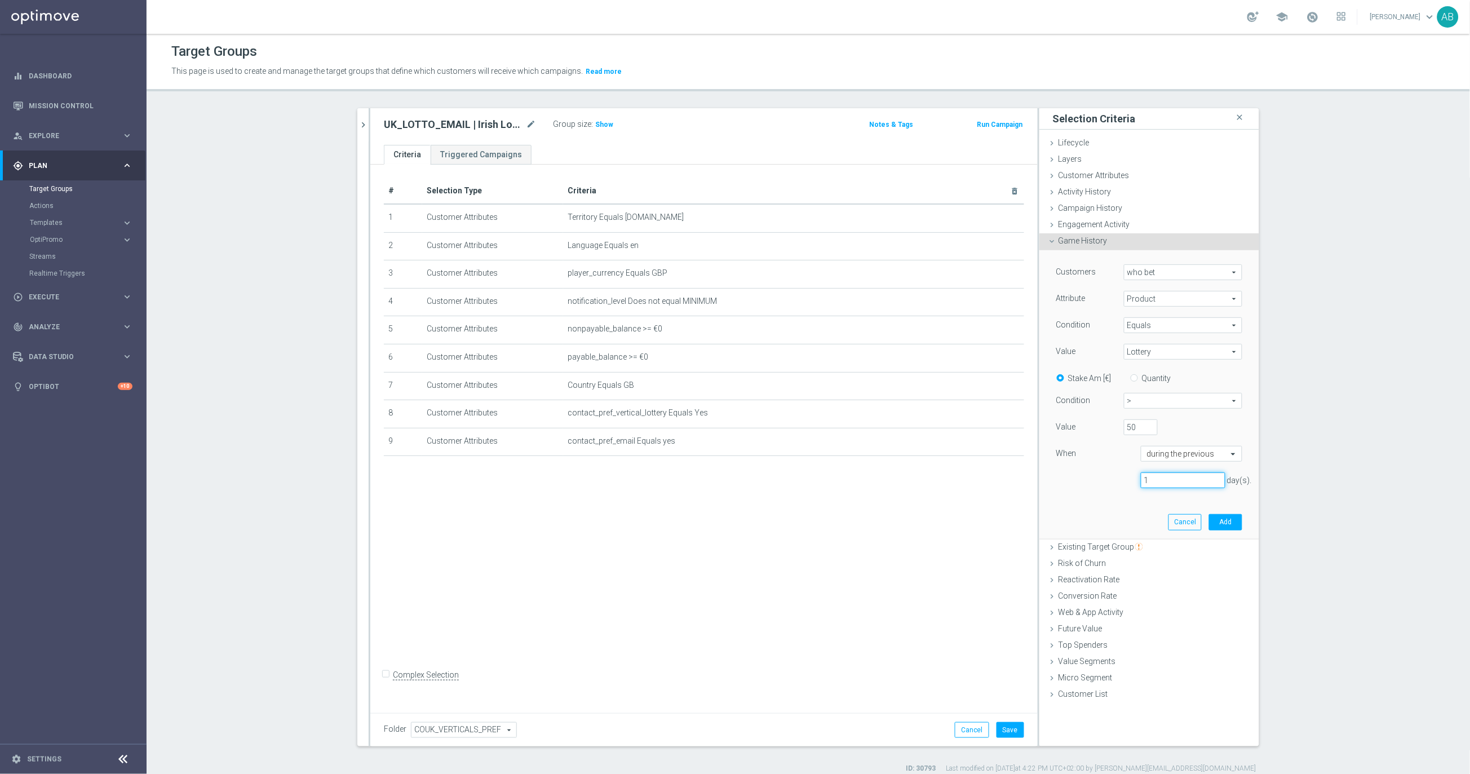
click at [1121, 480] on div "1 day(s)." at bounding box center [1149, 480] width 203 height 16
type input "30"
click at [1222, 522] on button "Add" at bounding box center [1225, 522] width 33 height 16
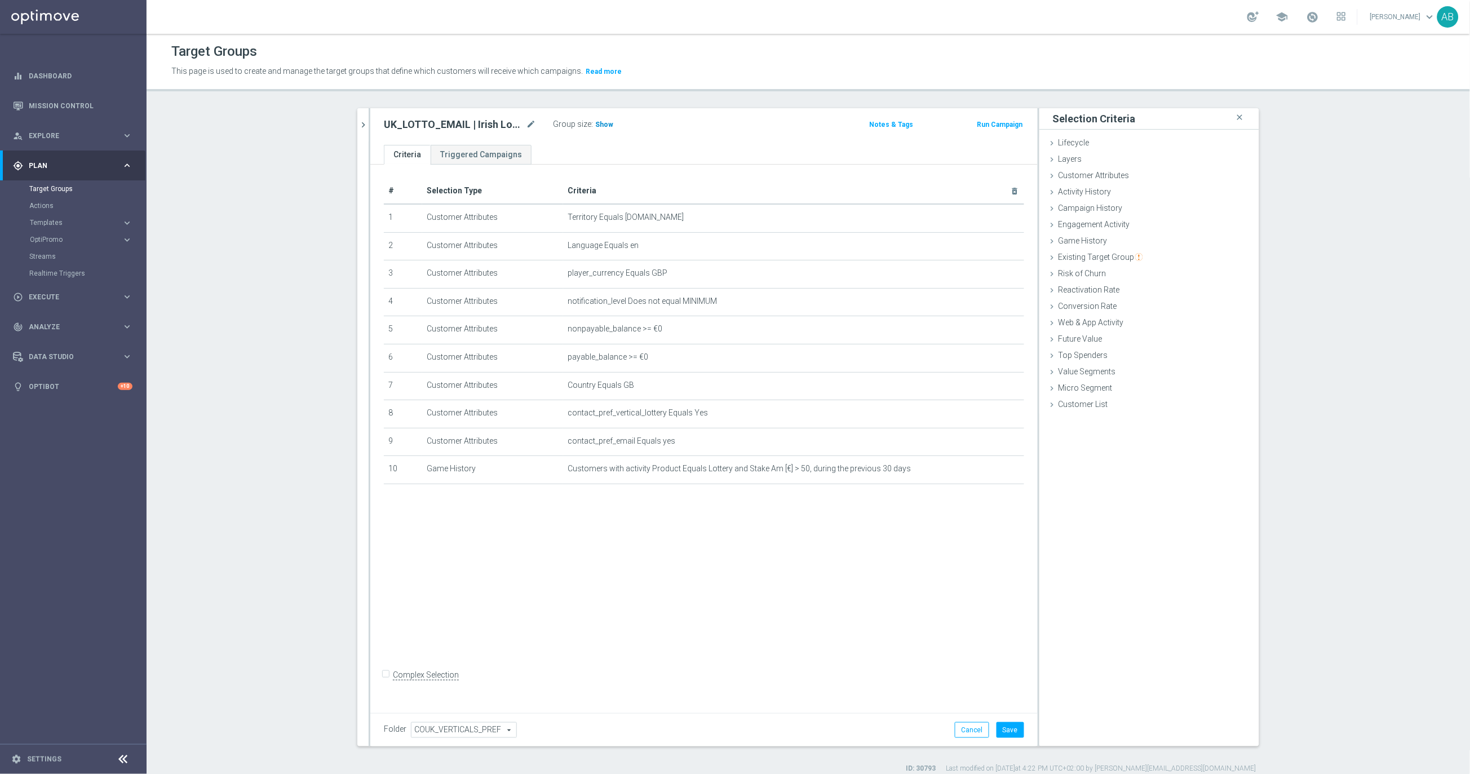
click at [599, 124] on span "Show" at bounding box center [604, 125] width 18 height 8
click at [990, 472] on td "Customers with activity Product Equals Lottery and Stake Am [€] > 50, during th…" at bounding box center [793, 470] width 461 height 28
click at [989, 470] on icon "mode_edit" at bounding box center [988, 469] width 9 height 9
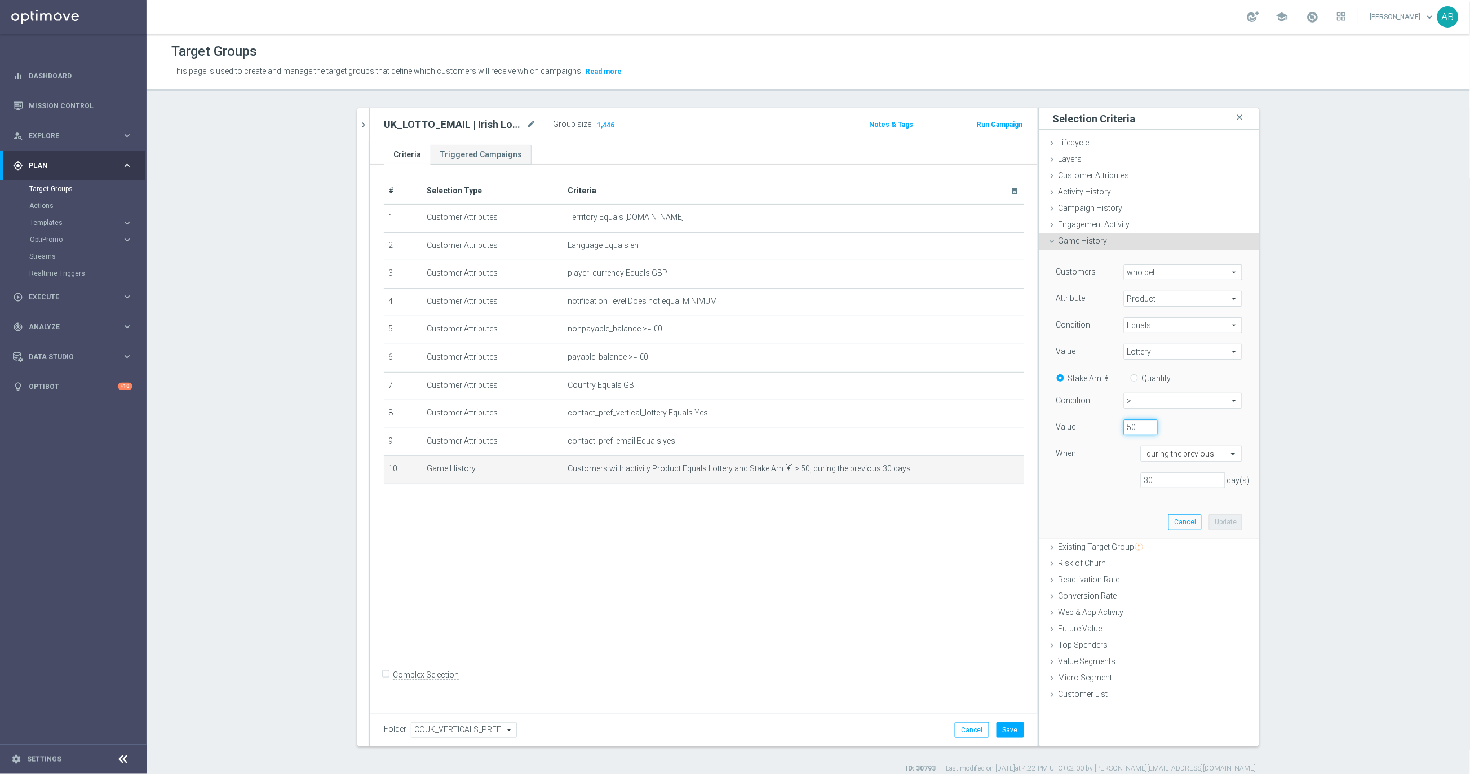
drag, startPoint x: 1142, startPoint y: 426, endPoint x: 1104, endPoint y: 426, distance: 37.8
click at [1116, 426] on div "50" at bounding box center [1141, 427] width 51 height 16
type input "10"
click at [1170, 487] on input "30" at bounding box center [1183, 480] width 85 height 16
drag, startPoint x: 1170, startPoint y: 487, endPoint x: 1139, endPoint y: 487, distance: 31.0
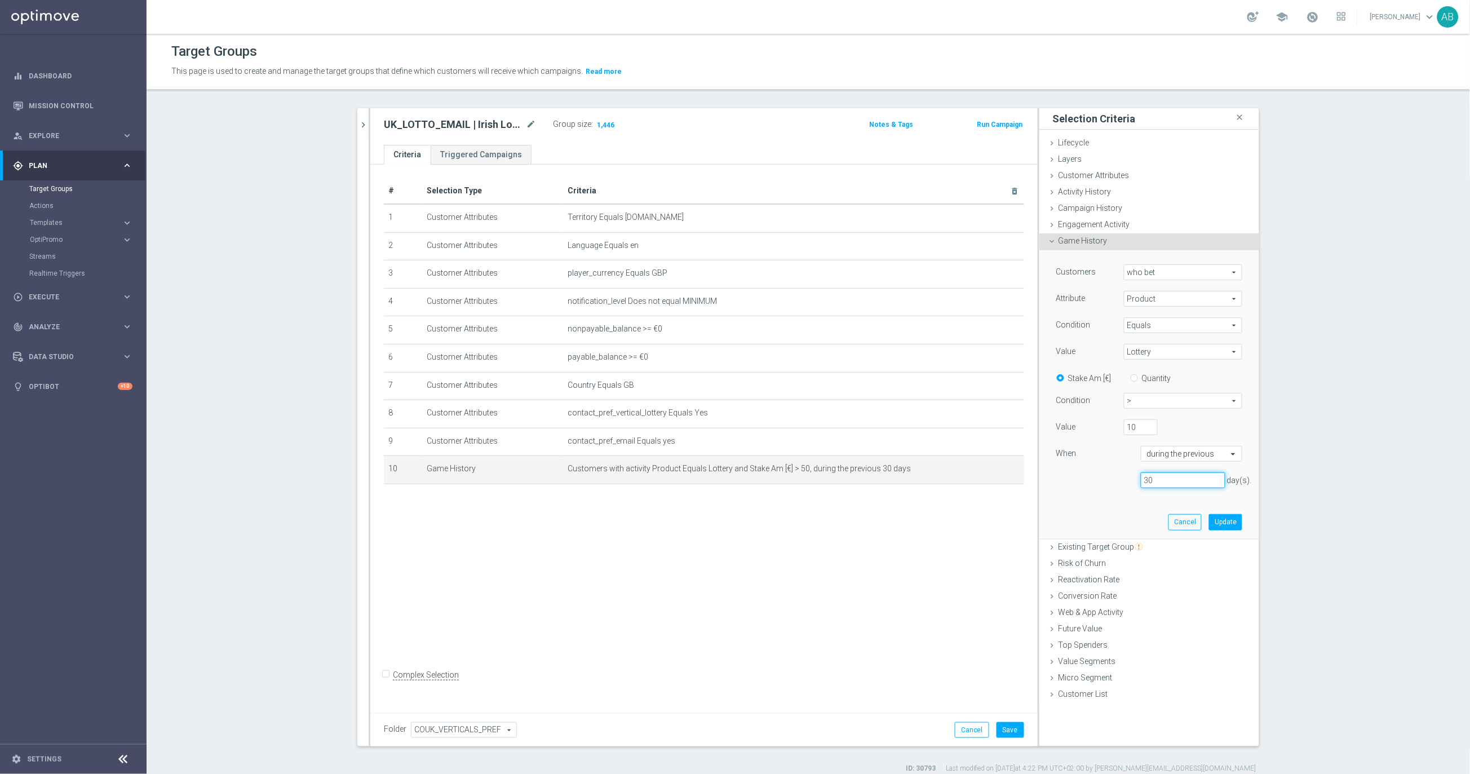
click at [1140, 487] on div "30 day(s)." at bounding box center [1183, 480] width 101 height 16
type input "3"
type input "90"
click at [1226, 523] on button "Update" at bounding box center [1225, 522] width 33 height 16
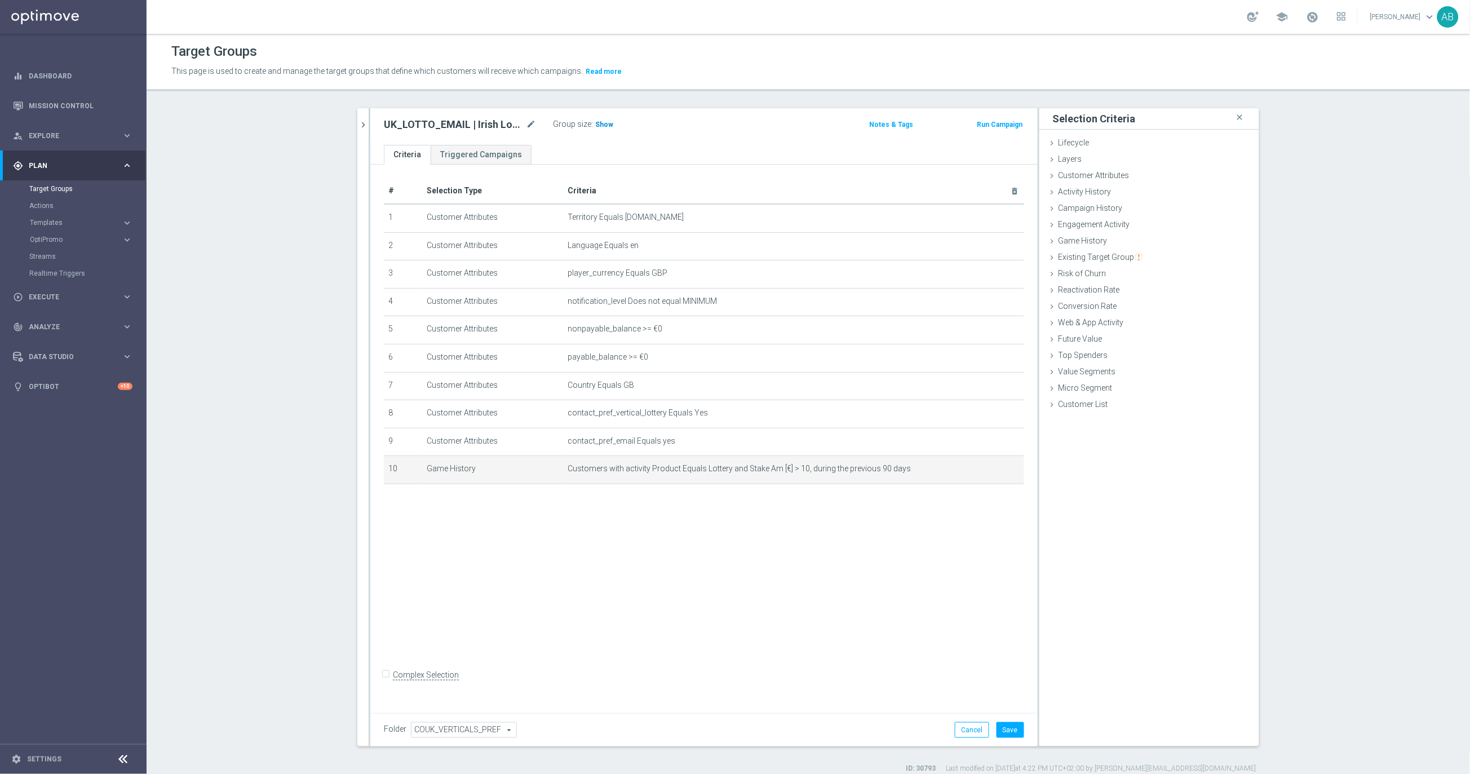
click at [605, 126] on span "Show" at bounding box center [604, 125] width 18 height 8
click at [531, 123] on icon "mode_edit" at bounding box center [531, 125] width 10 height 14
click at [971, 726] on button "Cancel" at bounding box center [972, 730] width 34 height 16
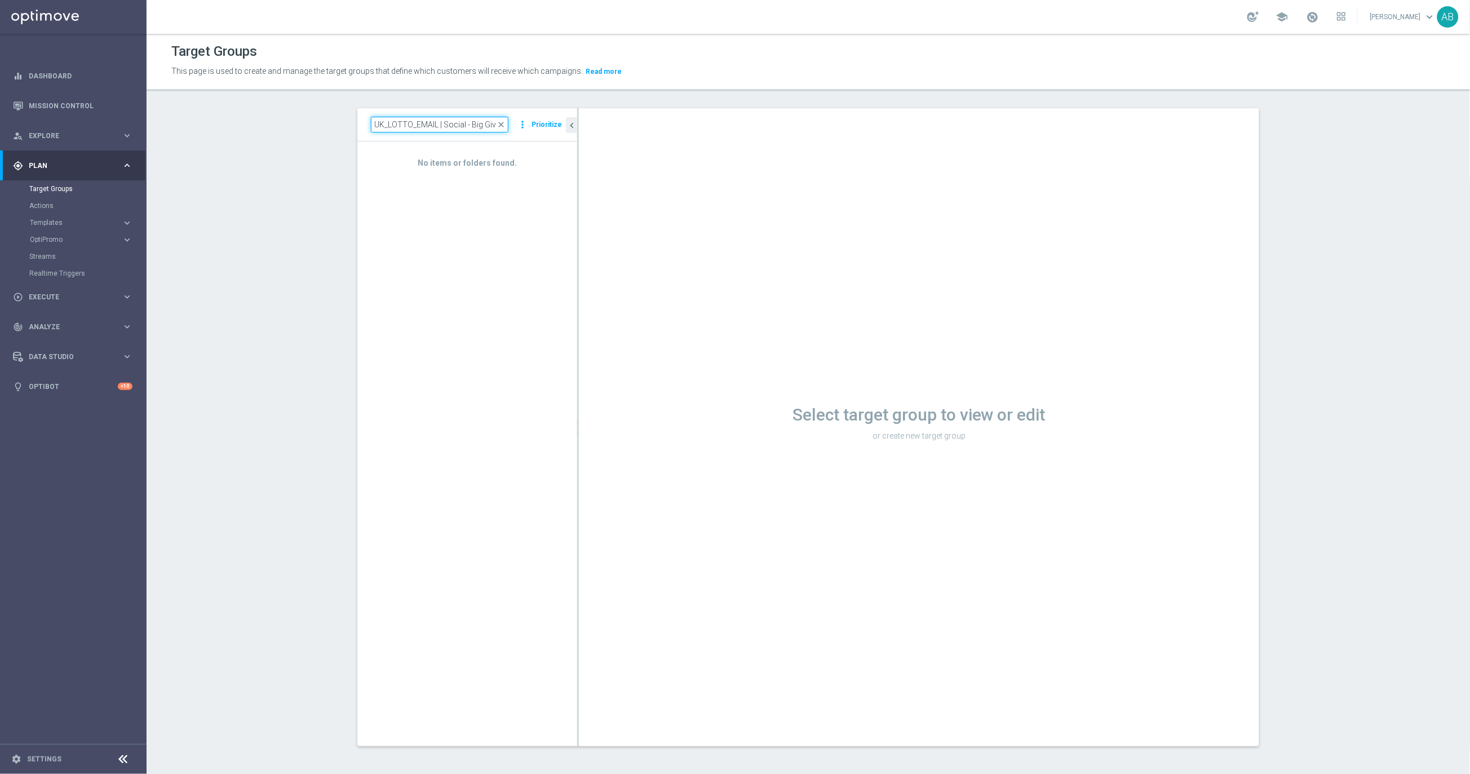
click at [458, 126] on input "UK_LOTTO_EMAIL | Social - Big Giveaway" at bounding box center [440, 125] width 138 height 16
paste input "Irish Lotto, Millionaire >0 This year"
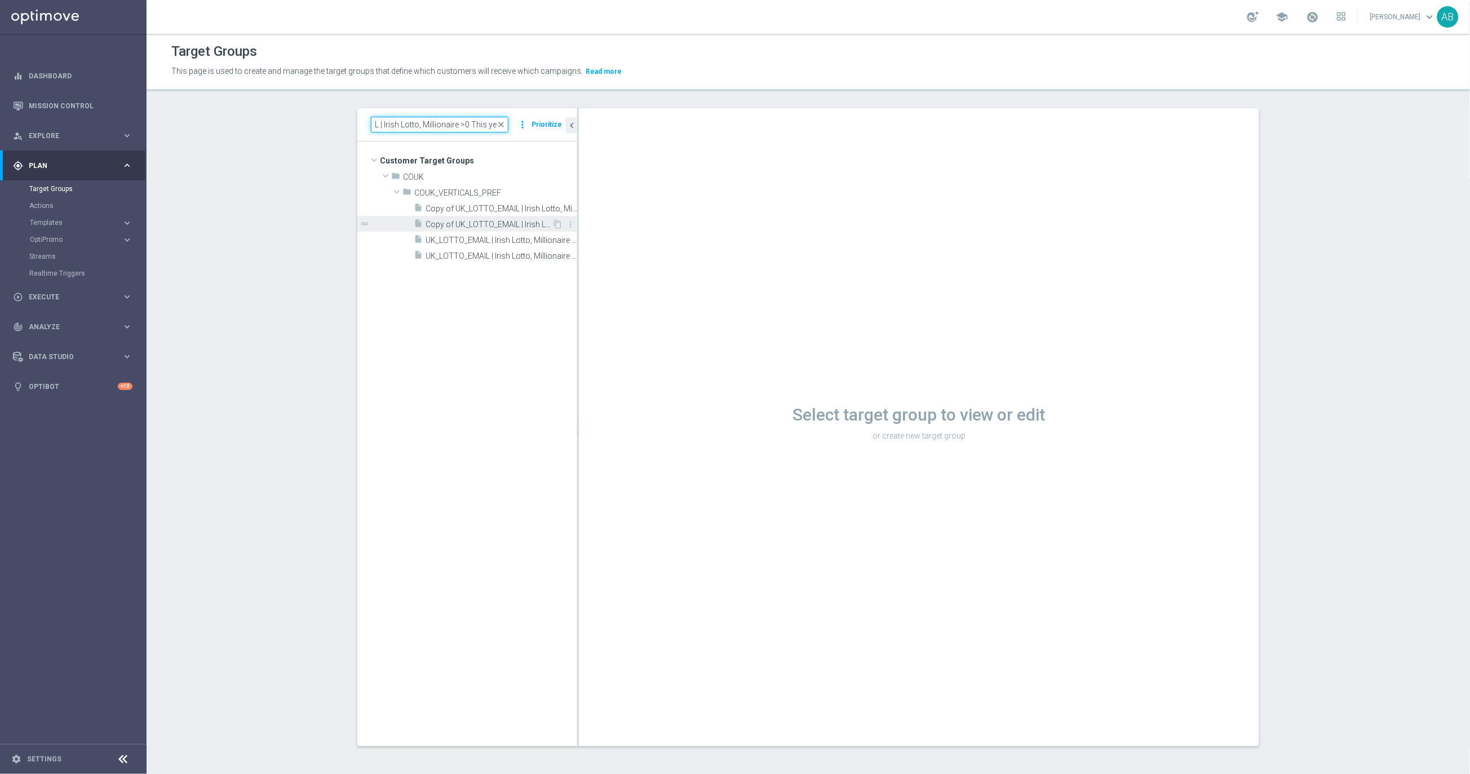
type input "UK_LOTTO_EMAIL | Irish Lotto, Millionaire >0 This year"
click at [497, 222] on span "Copy of UK_LOTTO_EMAIL | Irish Lotto, Millionaire >0 This year (1)" at bounding box center [489, 225] width 126 height 10
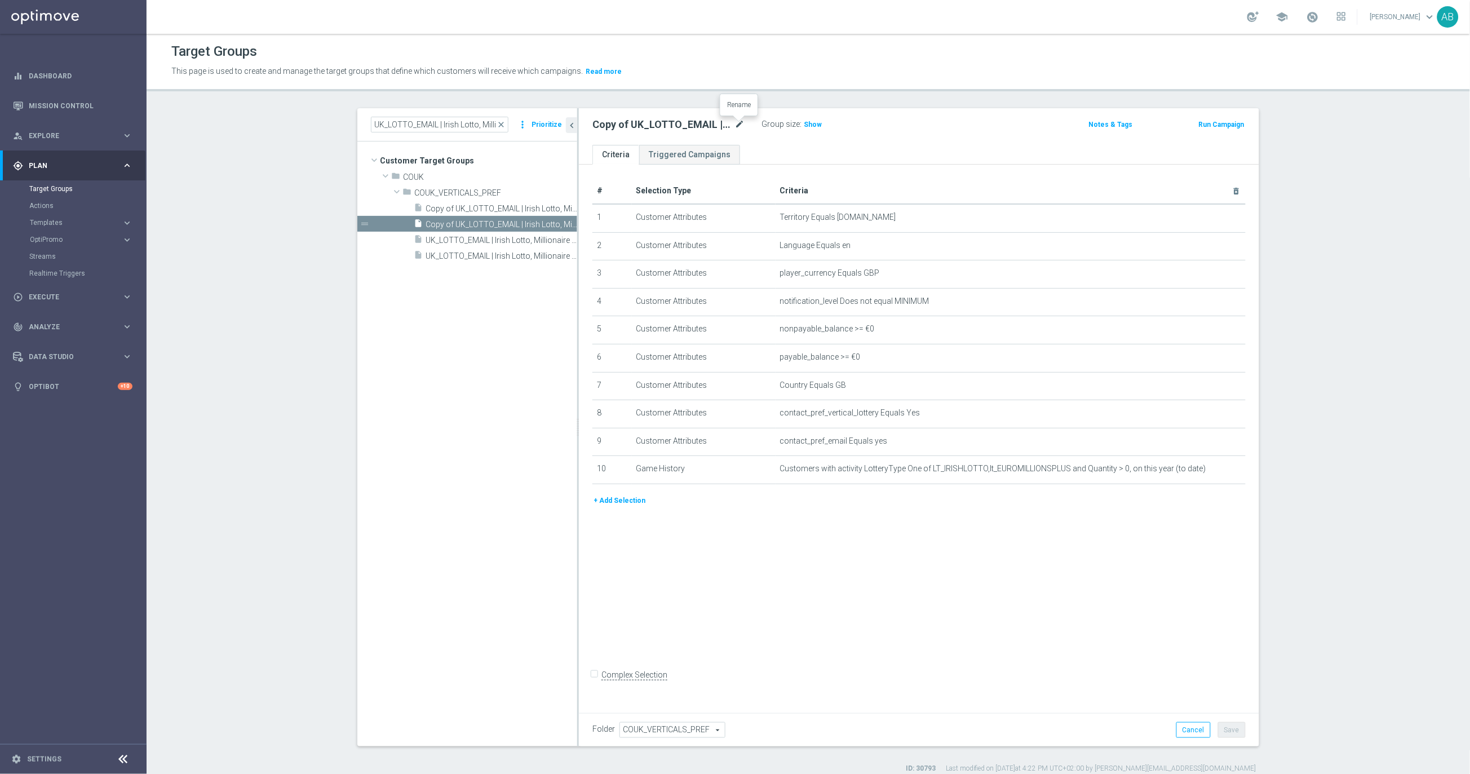
click at [740, 124] on icon "mode_edit" at bounding box center [740, 125] width 10 height 14
click at [608, 123] on input "Copy of UK_LOTTO_EMAIL | Irish Lotto, Millionaire >0 This year (1)" at bounding box center [669, 126] width 152 height 16
drag, startPoint x: 615, startPoint y: 124, endPoint x: 545, endPoint y: 124, distance: 70.5
click at [545, 124] on as-split "UK_LOTTO_EMAIL | Irish Lotto, Millionaire >0 This year close more_vert Prioriti…" at bounding box center [808, 427] width 902 height 638
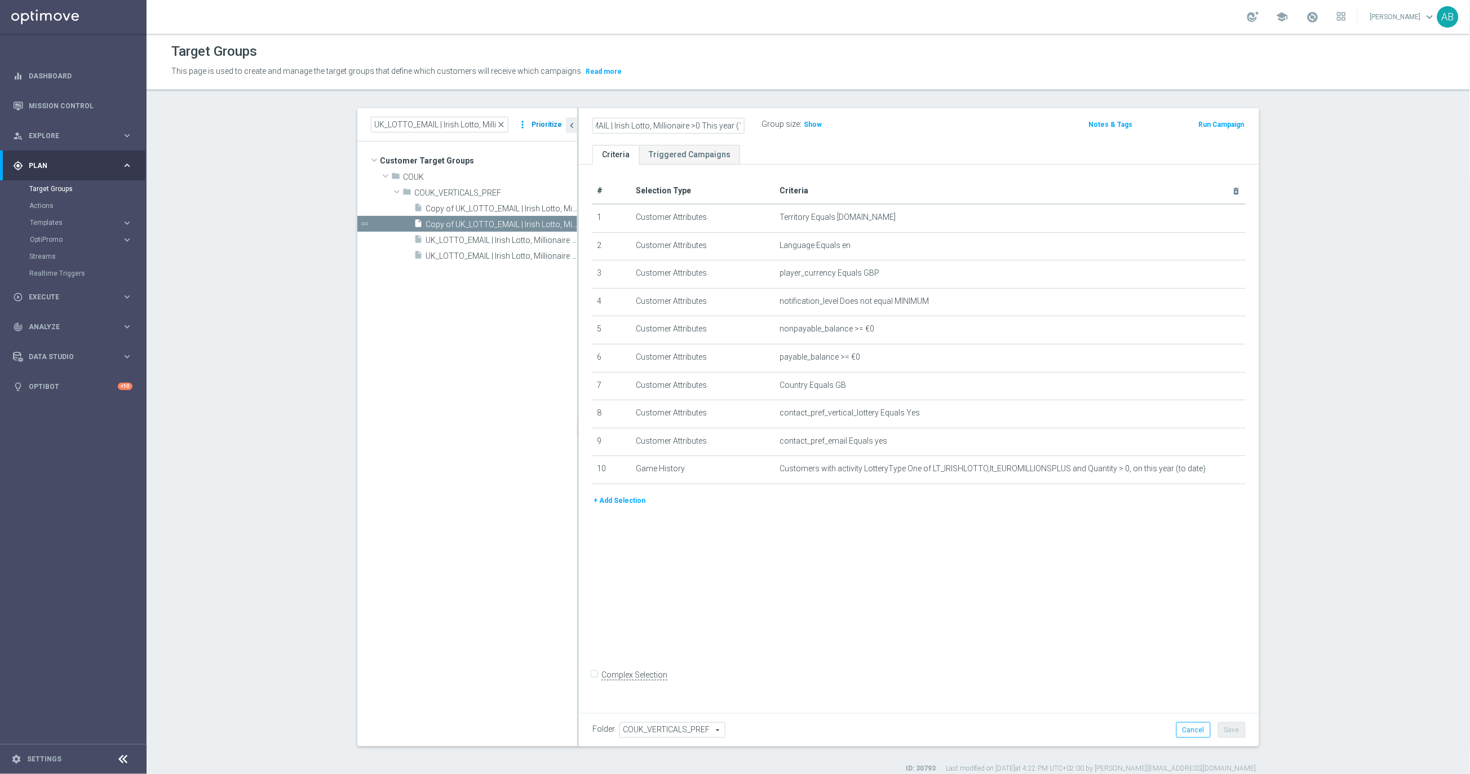
scroll to position [0, 0]
click at [637, 125] on input "Copy of UK_LOTTO_EMAIL | Irish Lotto, Millionaire >0 This year (1)" at bounding box center [669, 126] width 152 height 16
drag, startPoint x: 626, startPoint y: 124, endPoint x: 558, endPoint y: 123, distance: 68.8
click at [558, 123] on as-split "UK_LOTTO_EMAIL | Irish Lotto, Millionaire >0 This year close more_vert Prioriti…" at bounding box center [808, 427] width 902 height 638
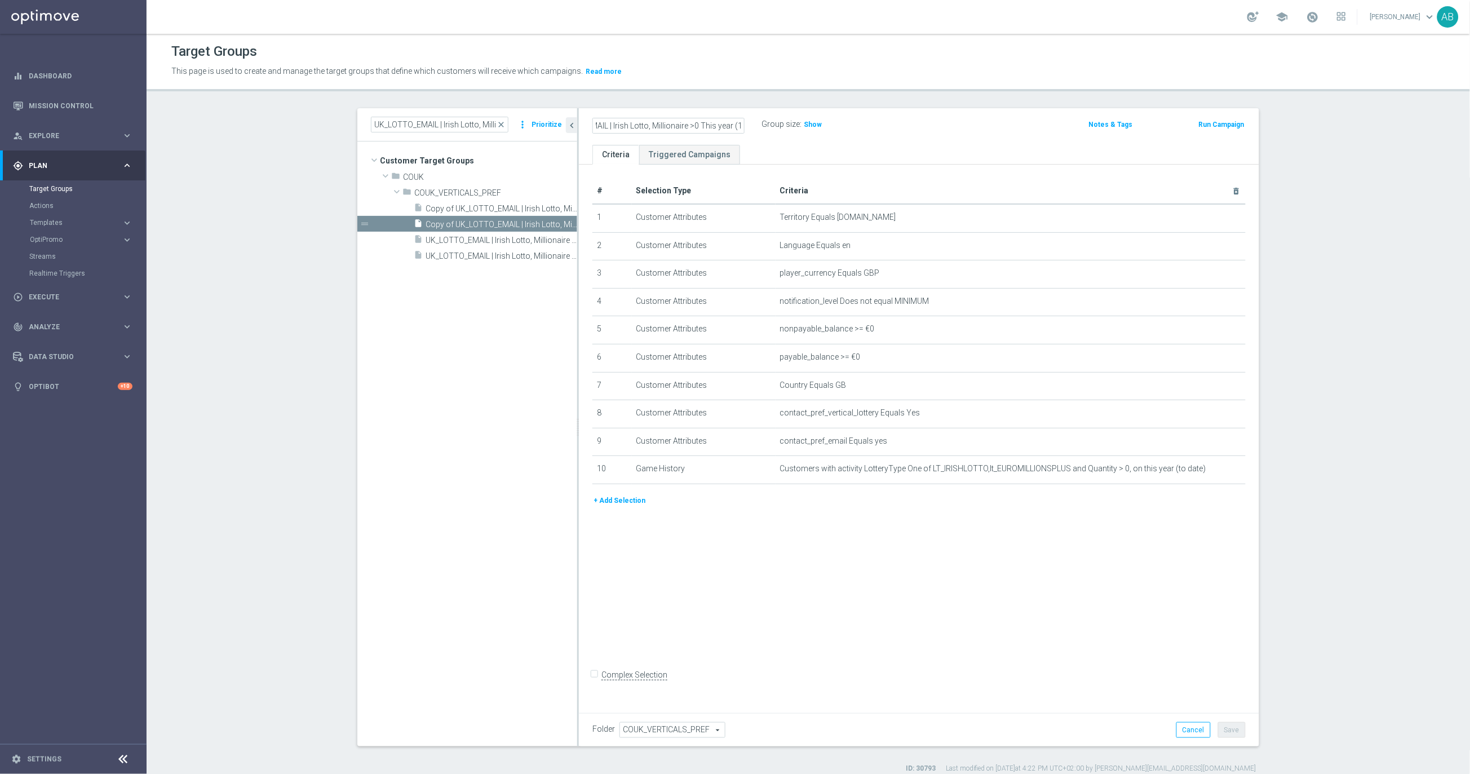
drag, startPoint x: 665, startPoint y: 125, endPoint x: 820, endPoint y: 131, distance: 155.2
click at [820, 131] on div "UK_LOTTO_EMAIL | Irish Lotto, Millionaire >0 This year (1) Group size : Show" at bounding box center [807, 125] width 447 height 17
click at [688, 127] on input "UK_LOTTO_EMAIL | Social Big Giveaway" at bounding box center [669, 126] width 152 height 16
type input "UK_LOTTO_EMAIL | Social - Big Giveaway"
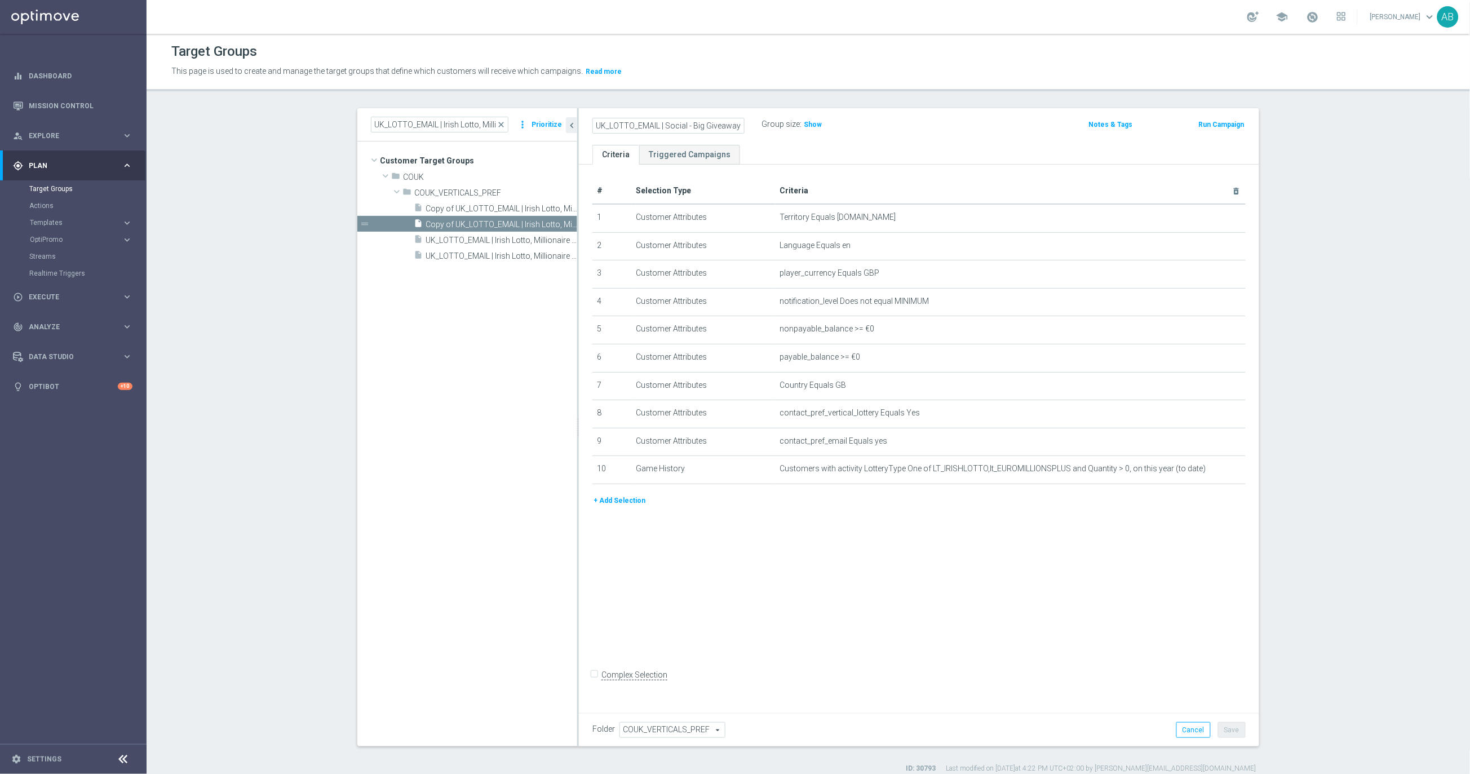
click at [836, 150] on ul "Criteria Triggered Campaigns" at bounding box center [919, 155] width 681 height 20
click at [1224, 469] on icon "delete_forever" at bounding box center [1222, 469] width 9 height 9
click at [624, 471] on button "+ Add Selection" at bounding box center [620, 472] width 54 height 12
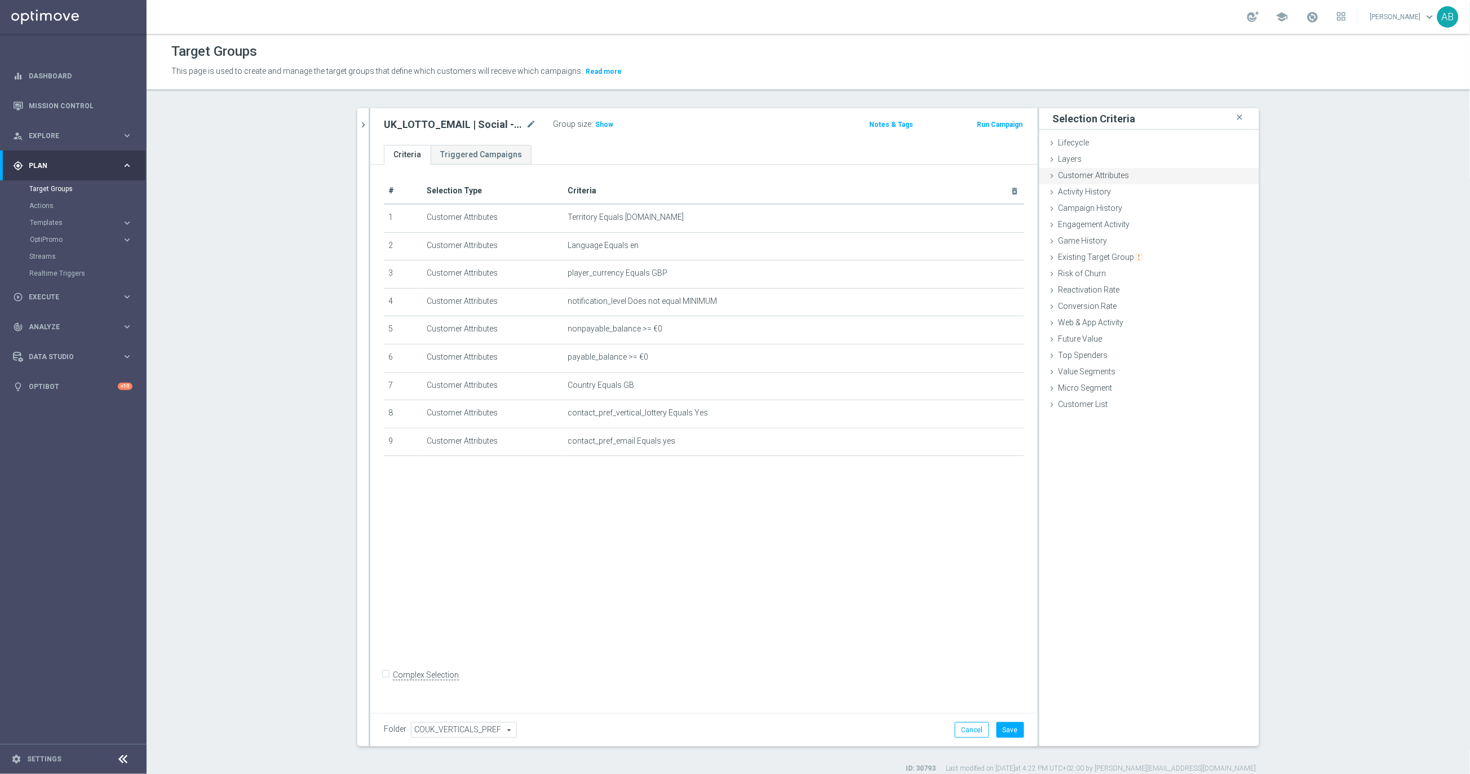
click at [1084, 178] on span "Customer Attributes" at bounding box center [1094, 175] width 71 height 9
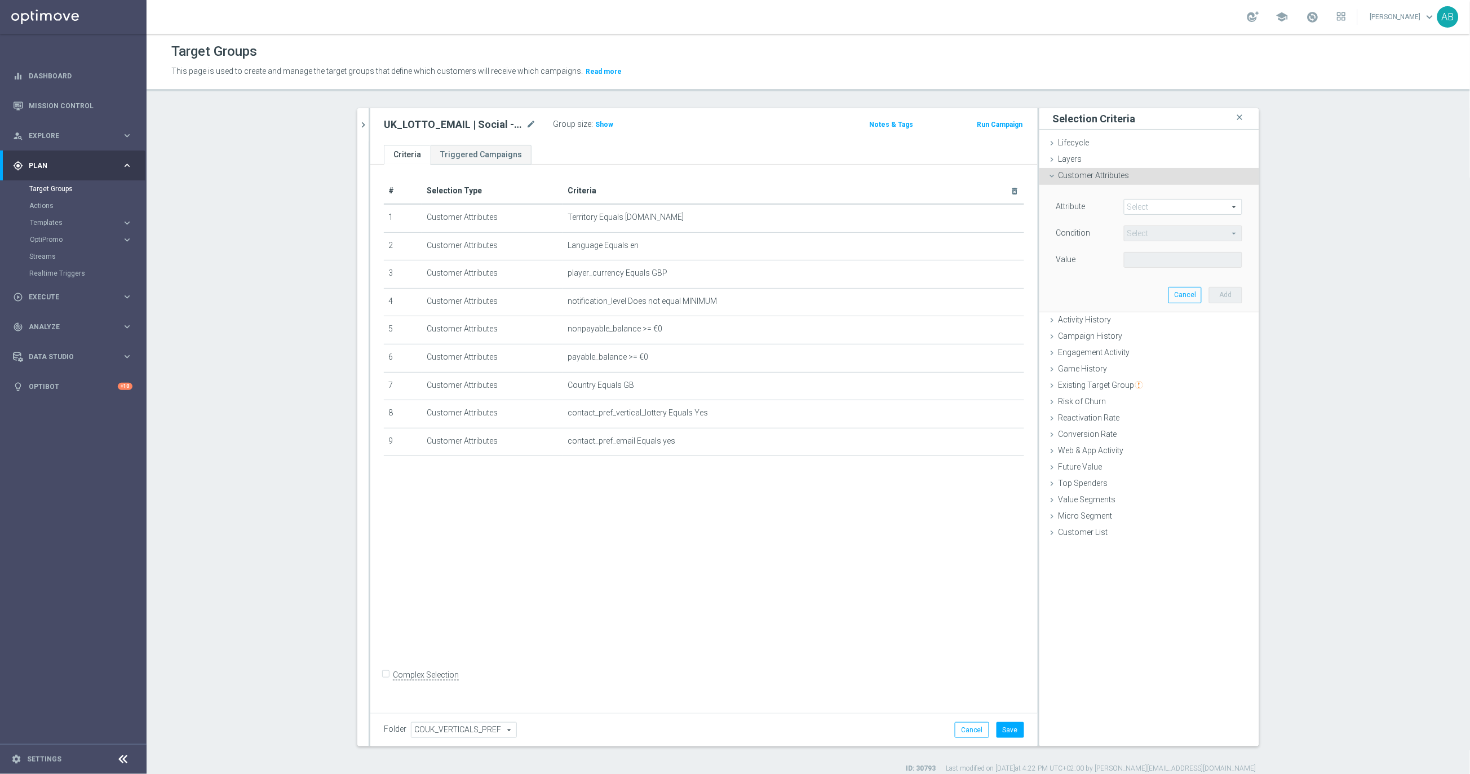
click at [1084, 176] on span "Customer Attributes" at bounding box center [1094, 175] width 71 height 9
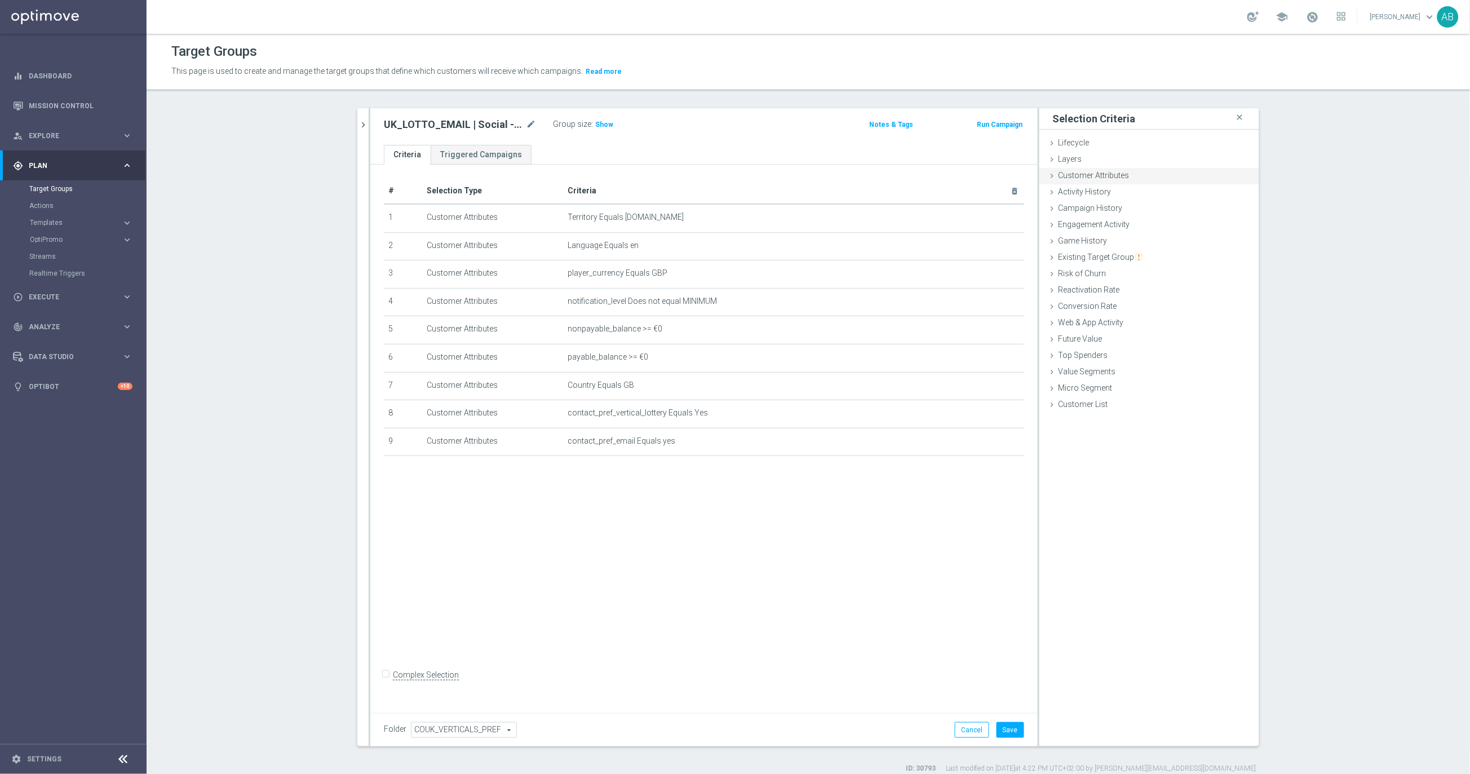
click at [1084, 176] on span "Customer Attributes" at bounding box center [1094, 175] width 71 height 9
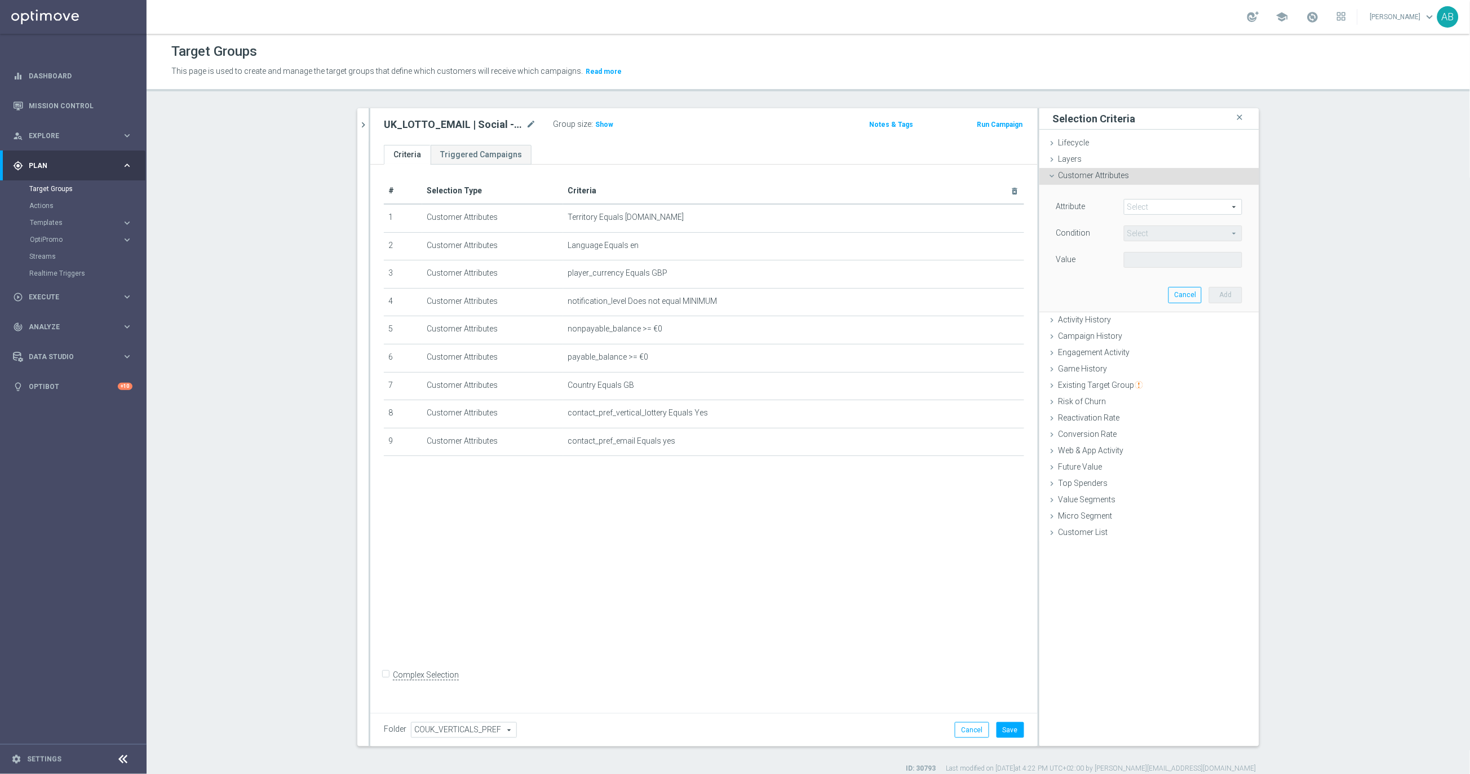
click at [1142, 202] on span at bounding box center [1183, 207] width 117 height 15
click at [1142, 202] on input "search" at bounding box center [1183, 207] width 118 height 16
type input "f"
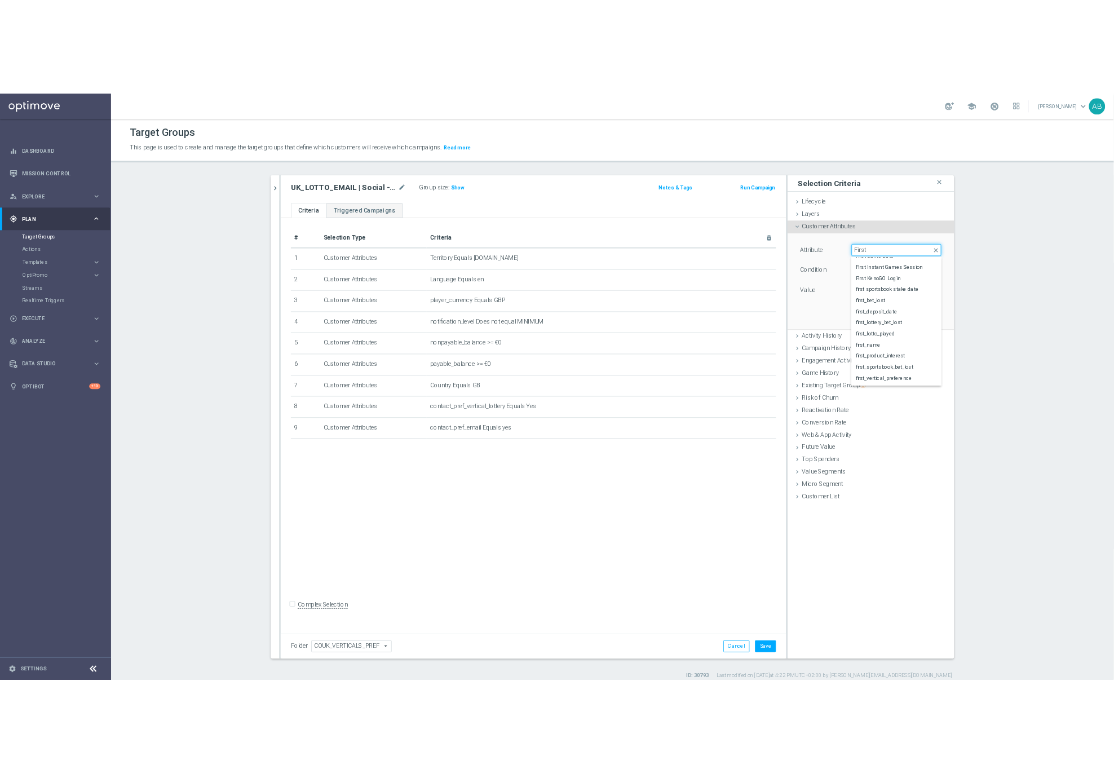
scroll to position [166, 0]
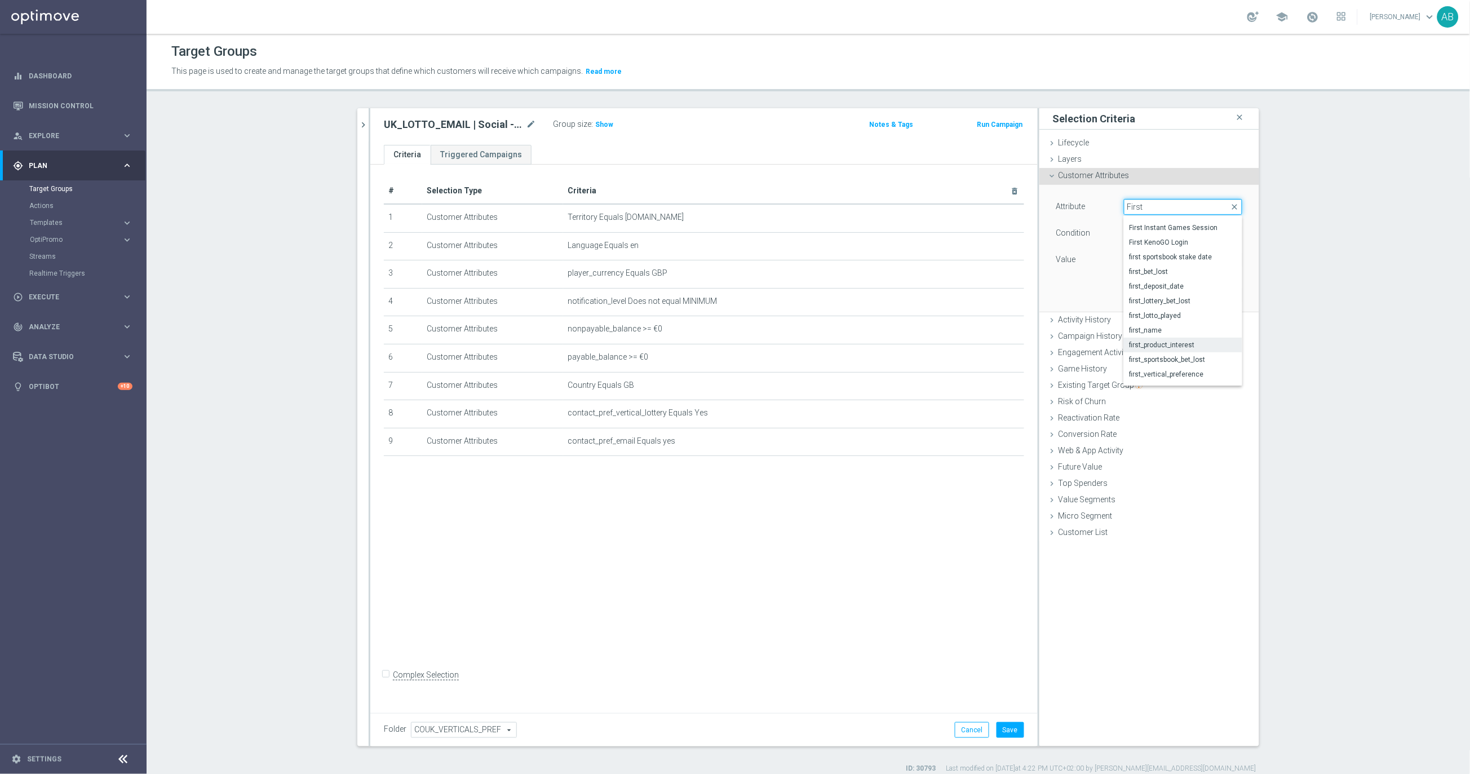
type input "First"
click at [1196, 343] on span "first_product_interest" at bounding box center [1183, 345] width 107 height 9
type input "first_product_interest"
type input "Equals"
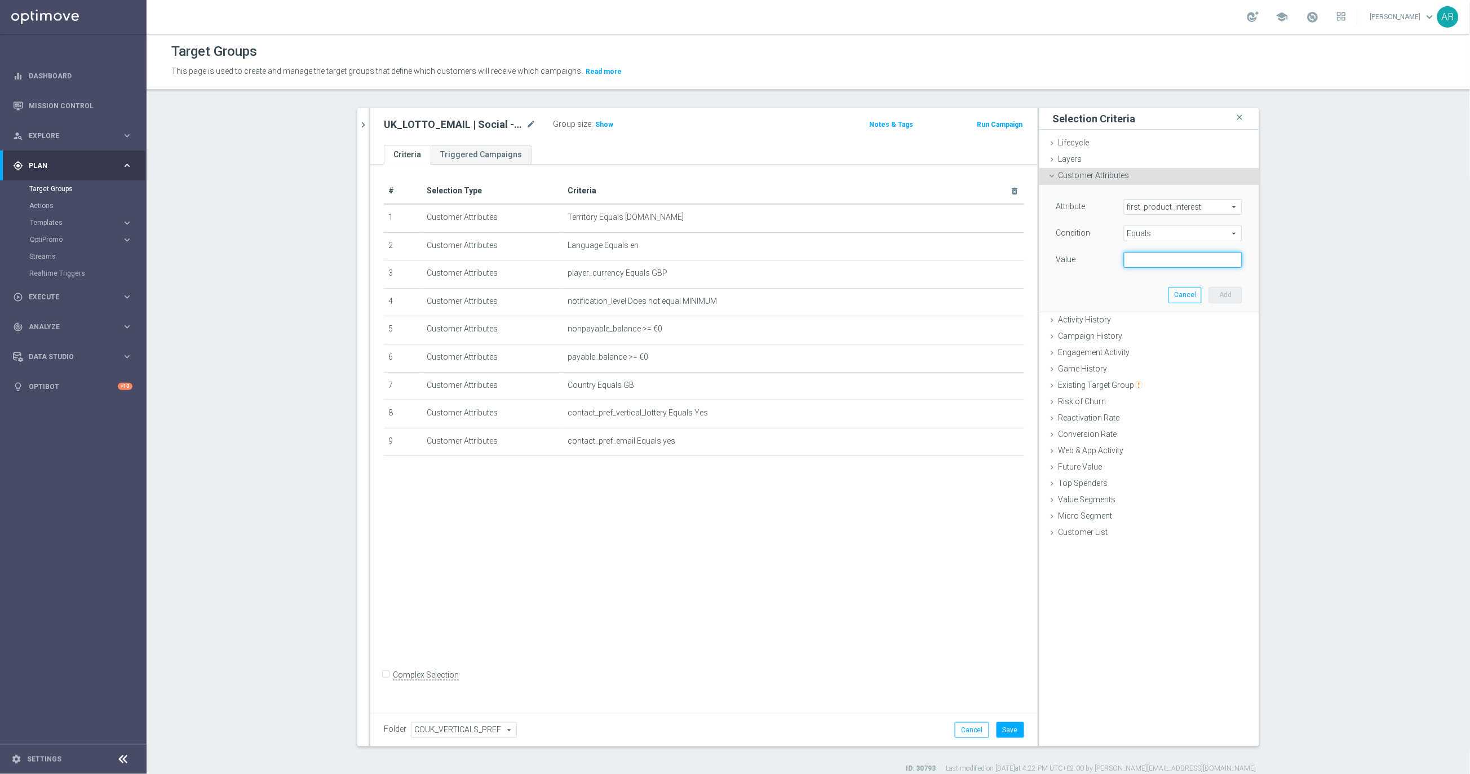
click at [1142, 254] on input "text" at bounding box center [1183, 260] width 118 height 16
click at [1149, 240] on span "Equals" at bounding box center [1183, 233] width 117 height 15
click at [1157, 203] on span "first_product_interest" at bounding box center [1183, 207] width 117 height 15
click at [1147, 208] on input "search" at bounding box center [1183, 207] width 118 height 16
type input "VERT"
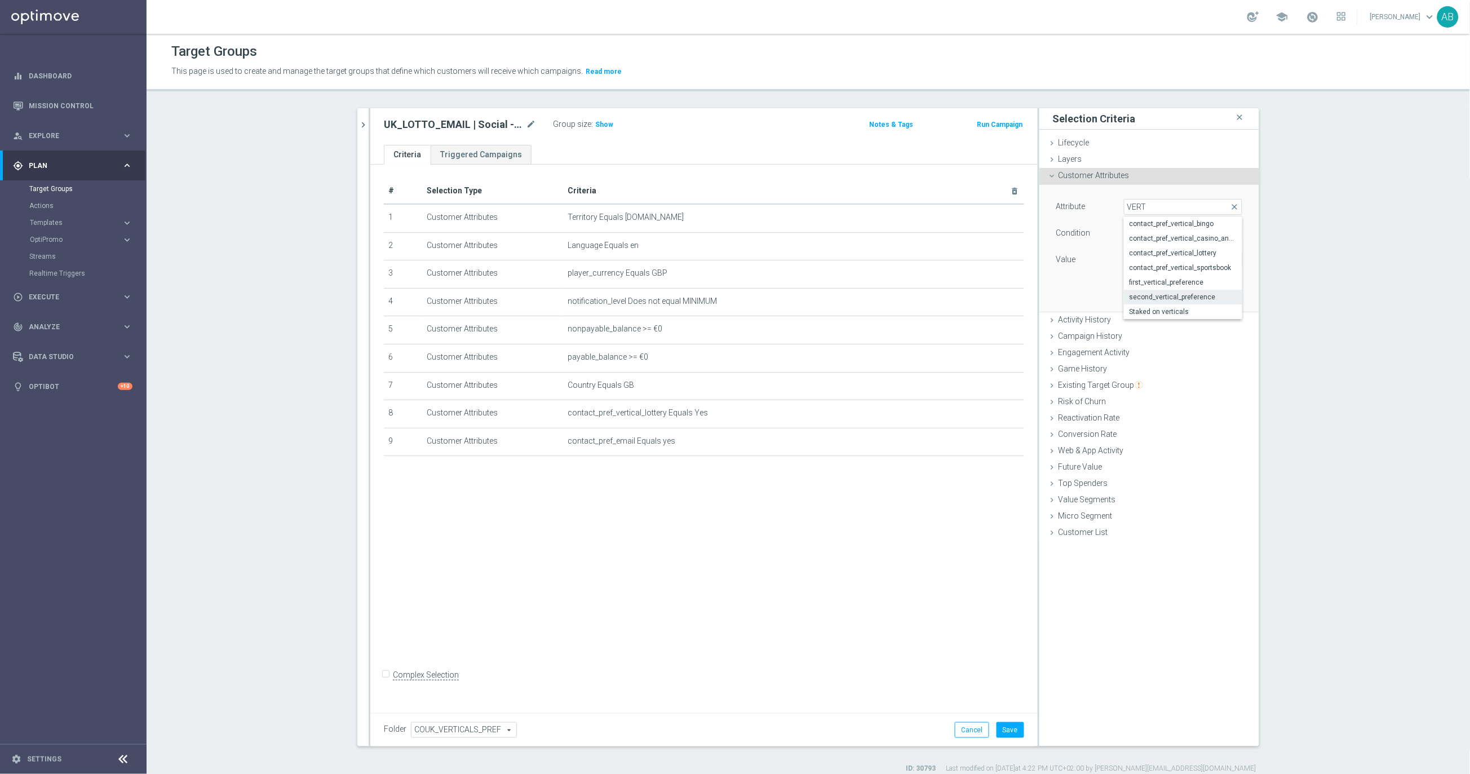
click at [1167, 290] on label "second_vertical_preference" at bounding box center [1183, 297] width 118 height 15
type input "second_vertical_preference"
click at [1167, 290] on div "Attribute second_vertical_preference second_vertical_preference arrow_drop_down…" at bounding box center [1149, 248] width 203 height 126
click at [1175, 214] on span "second_vertical_preference" at bounding box center [1183, 207] width 117 height 15
click at [1175, 214] on input "search" at bounding box center [1183, 207] width 118 height 16
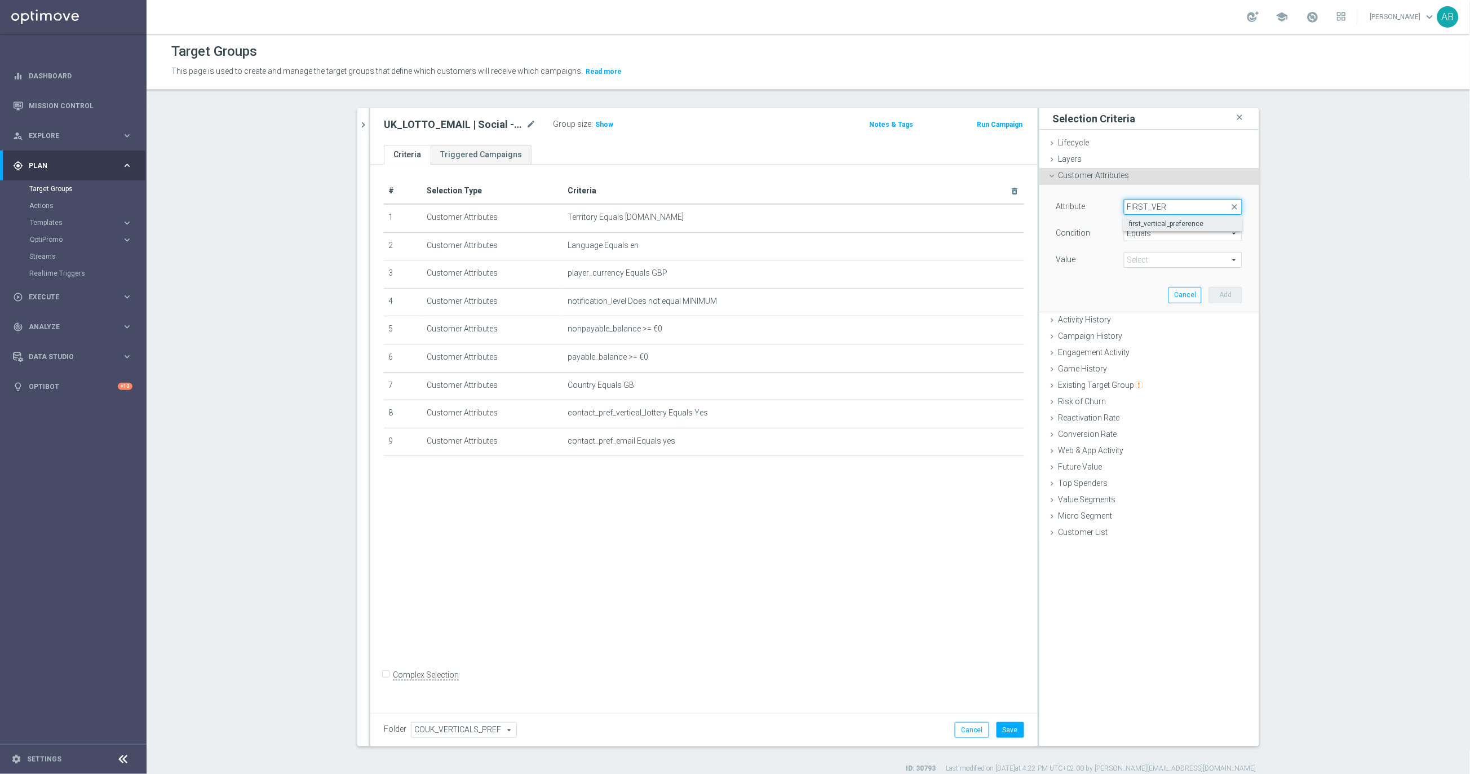
type input "FIRST_VER"
click at [1194, 222] on span "first_vertical_preference" at bounding box center [1183, 223] width 107 height 9
type input "first_vertical_preference"
click at [1154, 257] on span at bounding box center [1183, 260] width 117 height 15
click at [1148, 309] on span "Lottery" at bounding box center [1183, 306] width 107 height 9
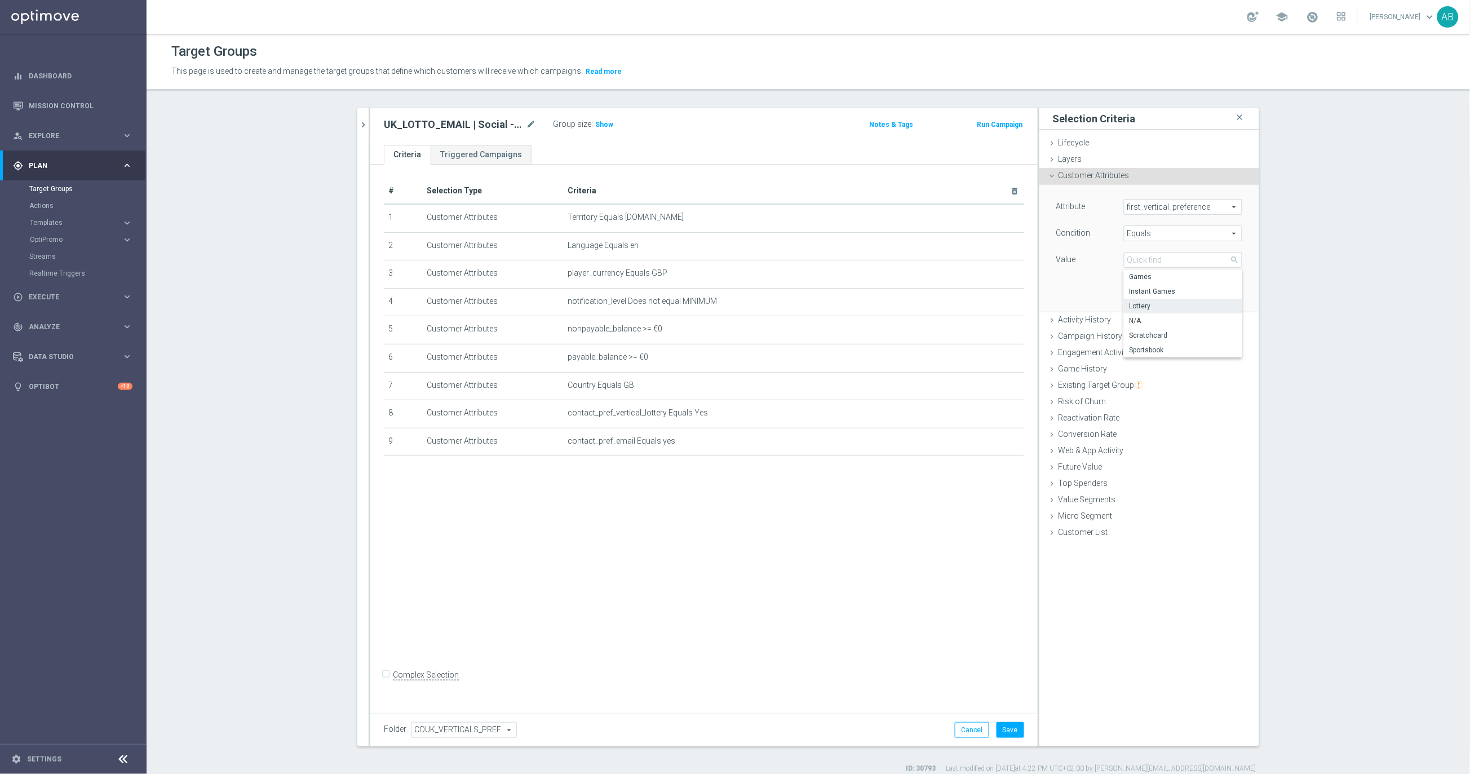
type input "Lottery"
click at [1226, 294] on button "Add" at bounding box center [1225, 295] width 33 height 16
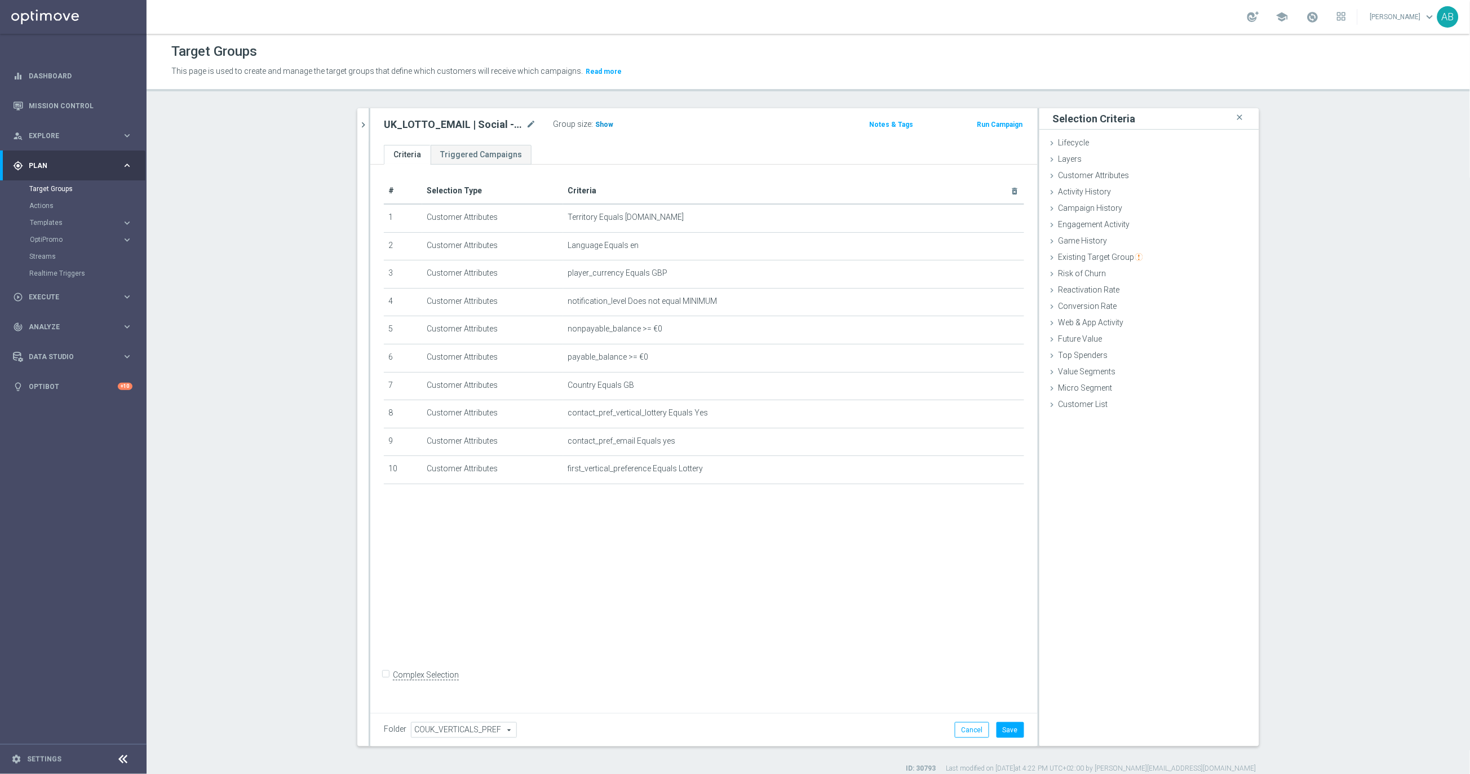
click at [607, 123] on span "Show" at bounding box center [604, 125] width 18 height 8
click at [1089, 192] on span "Activity History" at bounding box center [1085, 191] width 53 height 9
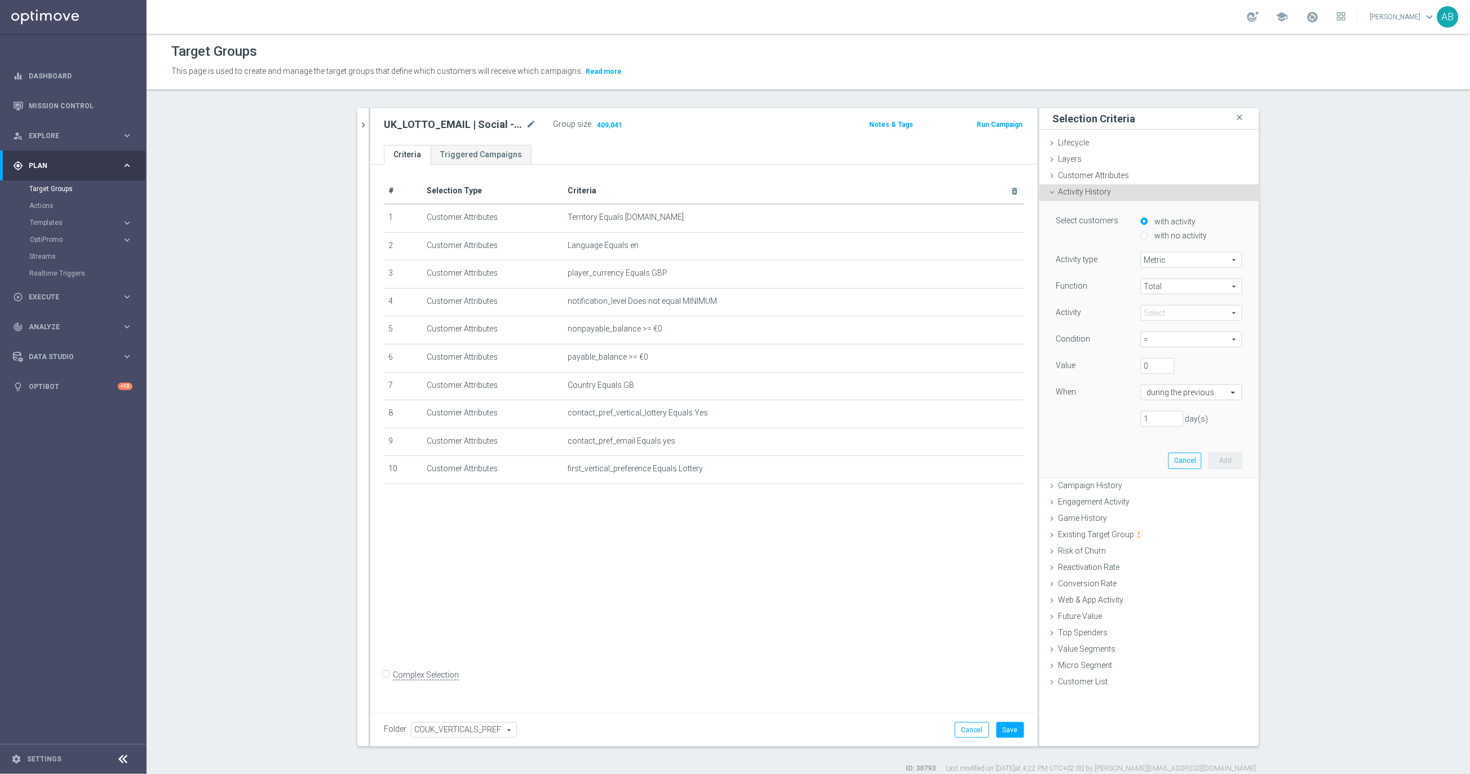
click at [1165, 259] on span "Metric" at bounding box center [1192, 260] width 100 height 15
click at [1170, 290] on span "Days with activity" at bounding box center [1191, 290] width 89 height 9
type input "Days with activity"
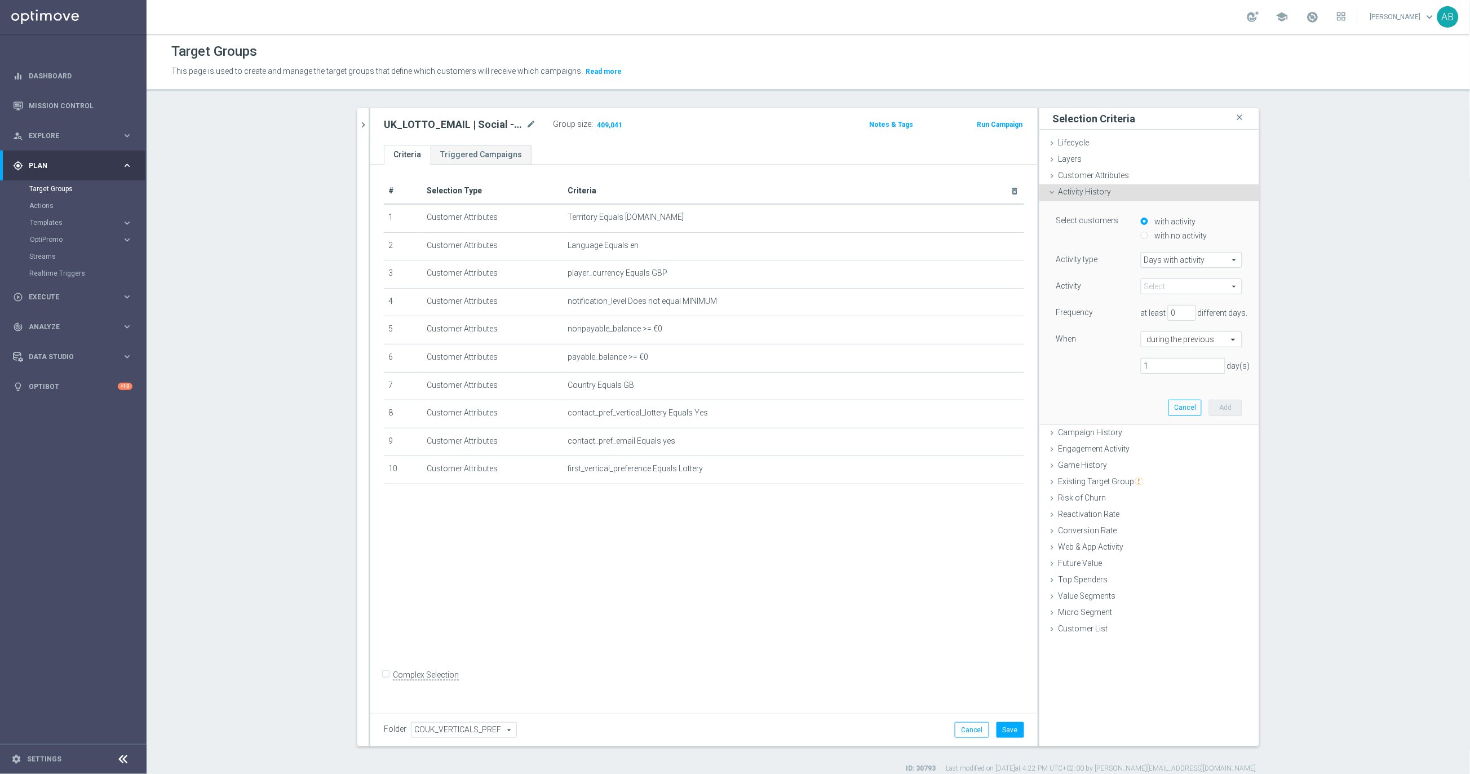
click at [1161, 285] on span at bounding box center [1192, 286] width 100 height 15
click at [1161, 286] on input "search" at bounding box center [1191, 287] width 101 height 16
type input "DAYS"
click at [1205, 304] on span "Number of Activity Days" at bounding box center [1192, 303] width 90 height 9
type input "Number of Activity Days"
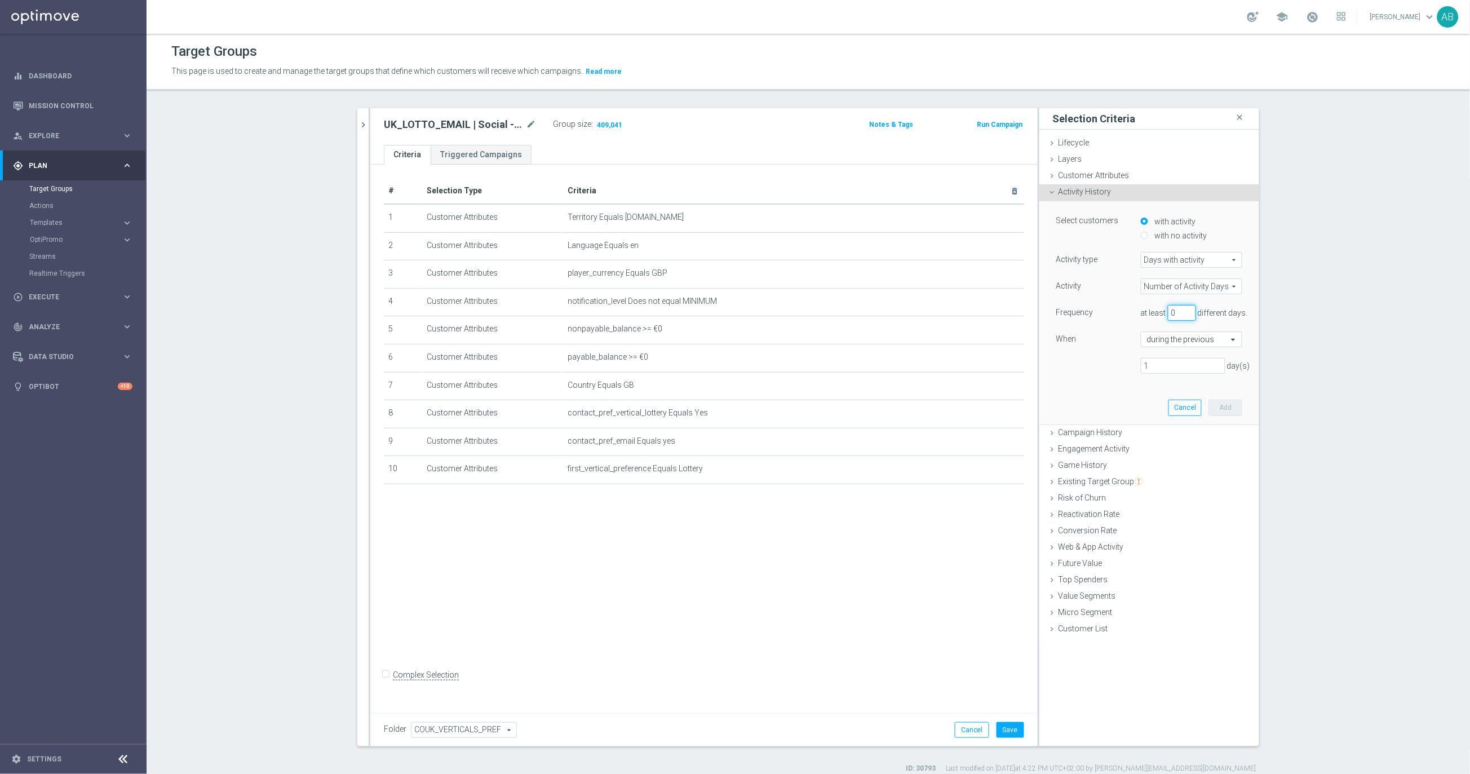
drag, startPoint x: 1182, startPoint y: 315, endPoint x: 1164, endPoint y: 315, distance: 18.6
click at [1164, 315] on div "at least 0 different days." at bounding box center [1192, 313] width 118 height 16
click at [1171, 366] on input "1" at bounding box center [1183, 366] width 85 height 16
type input "90"
click at [1136, 403] on div "Select customers with activity with no activity Activity type Days with activit…" at bounding box center [1149, 312] width 203 height 223
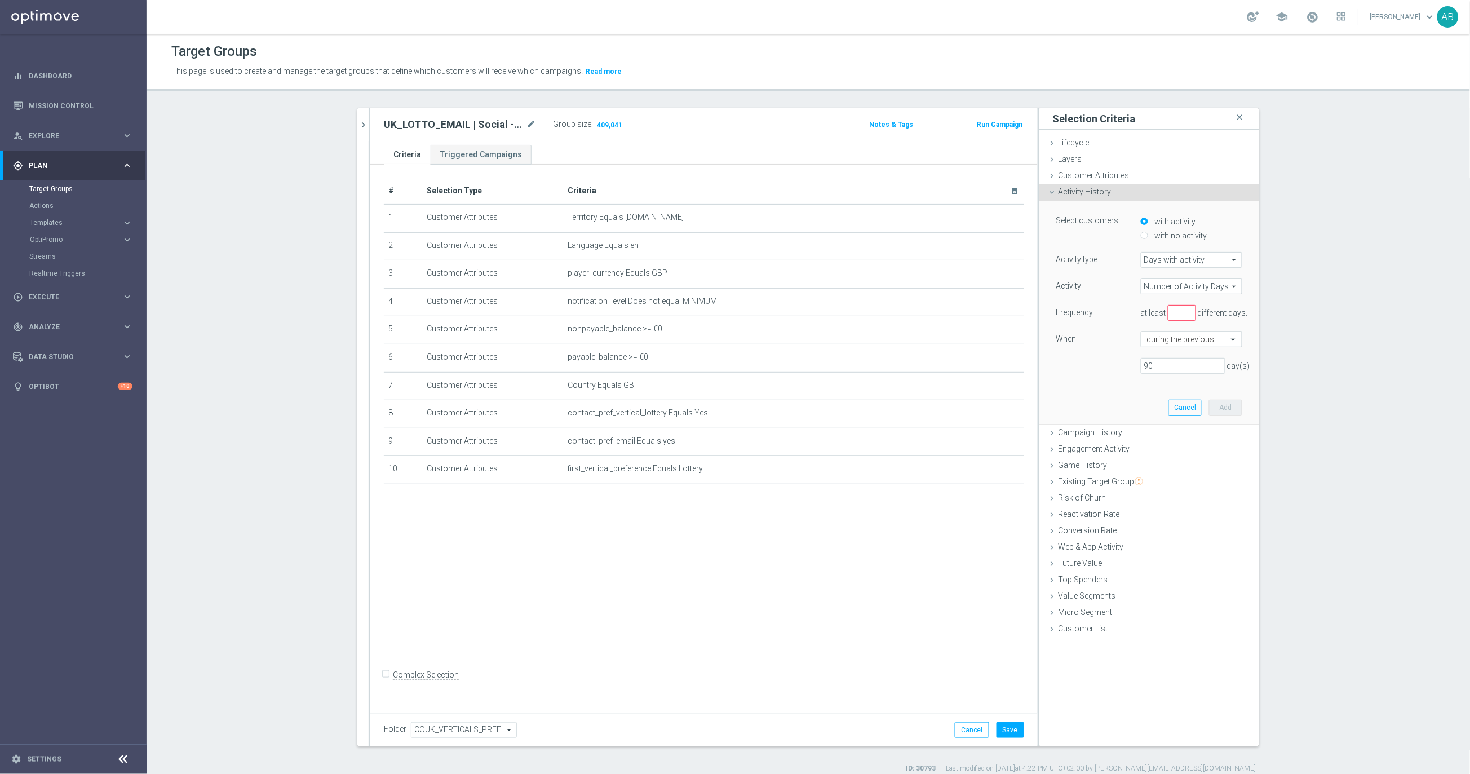
click at [1186, 322] on div "Frequency at least different days." at bounding box center [1149, 314] width 203 height 18
click at [1186, 314] on input "1" at bounding box center [1182, 313] width 28 height 16
type input "1"
click at [1082, 363] on div "90 day(s)" at bounding box center [1149, 366] width 203 height 16
click at [1233, 404] on button "Add" at bounding box center [1225, 408] width 33 height 16
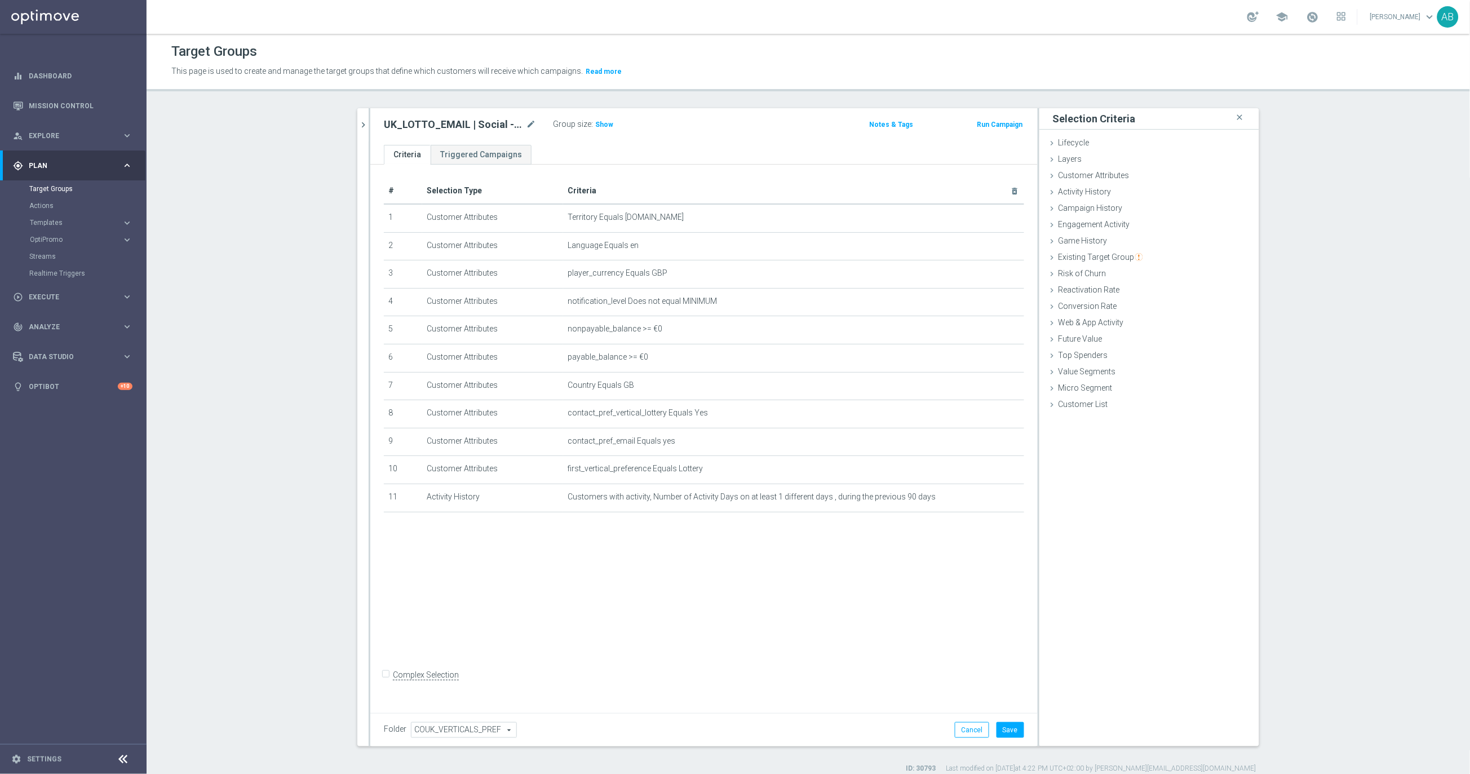
click at [607, 117] on div "Group size : Show" at bounding box center [609, 124] width 113 height 14
click at [600, 126] on span "Show" at bounding box center [604, 125] width 18 height 8
click at [1017, 736] on button "Save" at bounding box center [1011, 730] width 28 height 16
click at [470, 121] on h2 "UK_LOTTO_EMAIL | Social - Big Giveaway" at bounding box center [454, 125] width 140 height 14
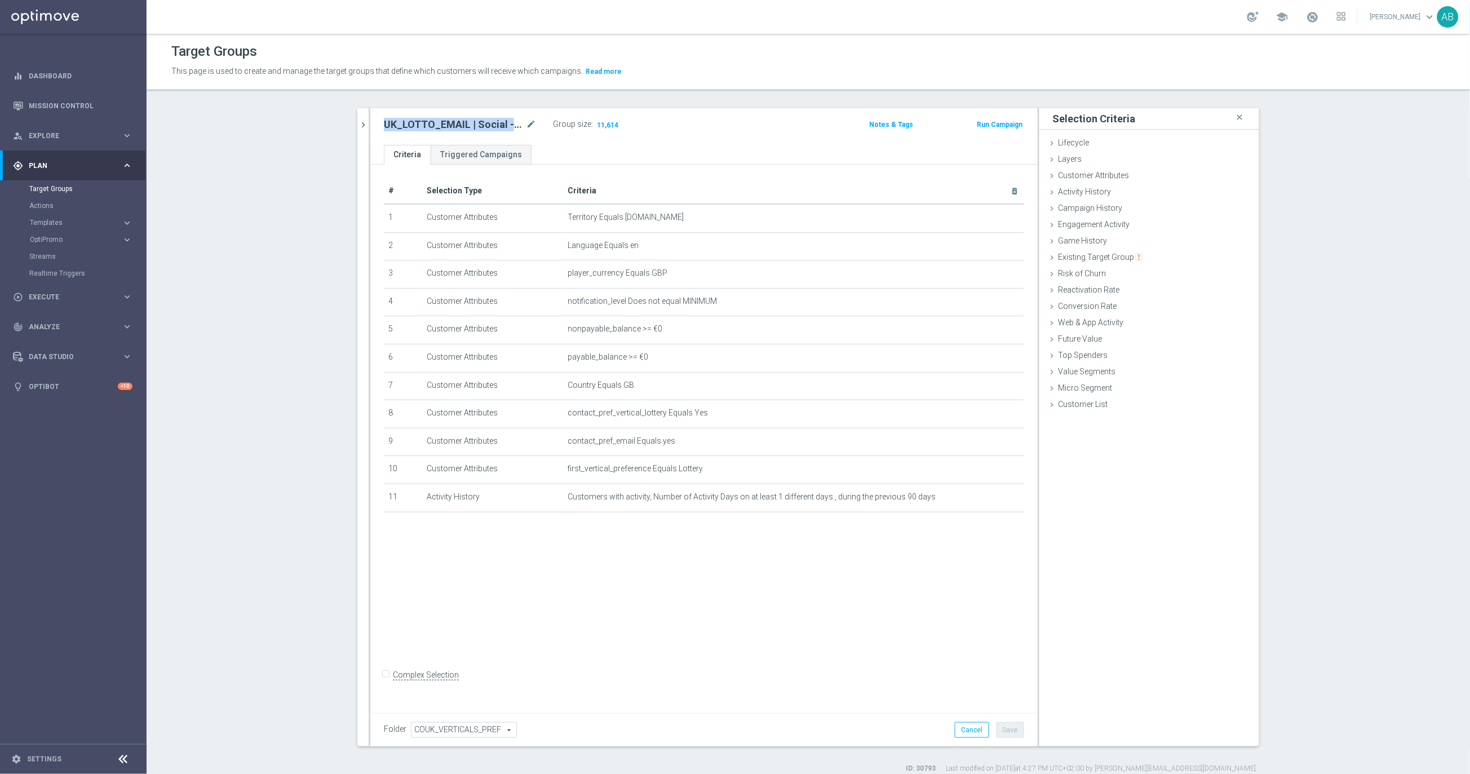
click at [470, 121] on h2 "UK_LOTTO_EMAIL | Social - Big Giveaway" at bounding box center [454, 125] width 140 height 14
copy div "UK_LOTTO_EMAIL | Social - Big Giveaway"
drag, startPoint x: 389, startPoint y: 470, endPoint x: 772, endPoint y: 467, distance: 383.4
click at [772, 467] on tr "10 Customer Attributes first_vertical_preference Equals Lottery mode_edit delet…" at bounding box center [704, 470] width 641 height 28
copy tr "10 Customer Attributes first_vertical_preference Equals Lottery"
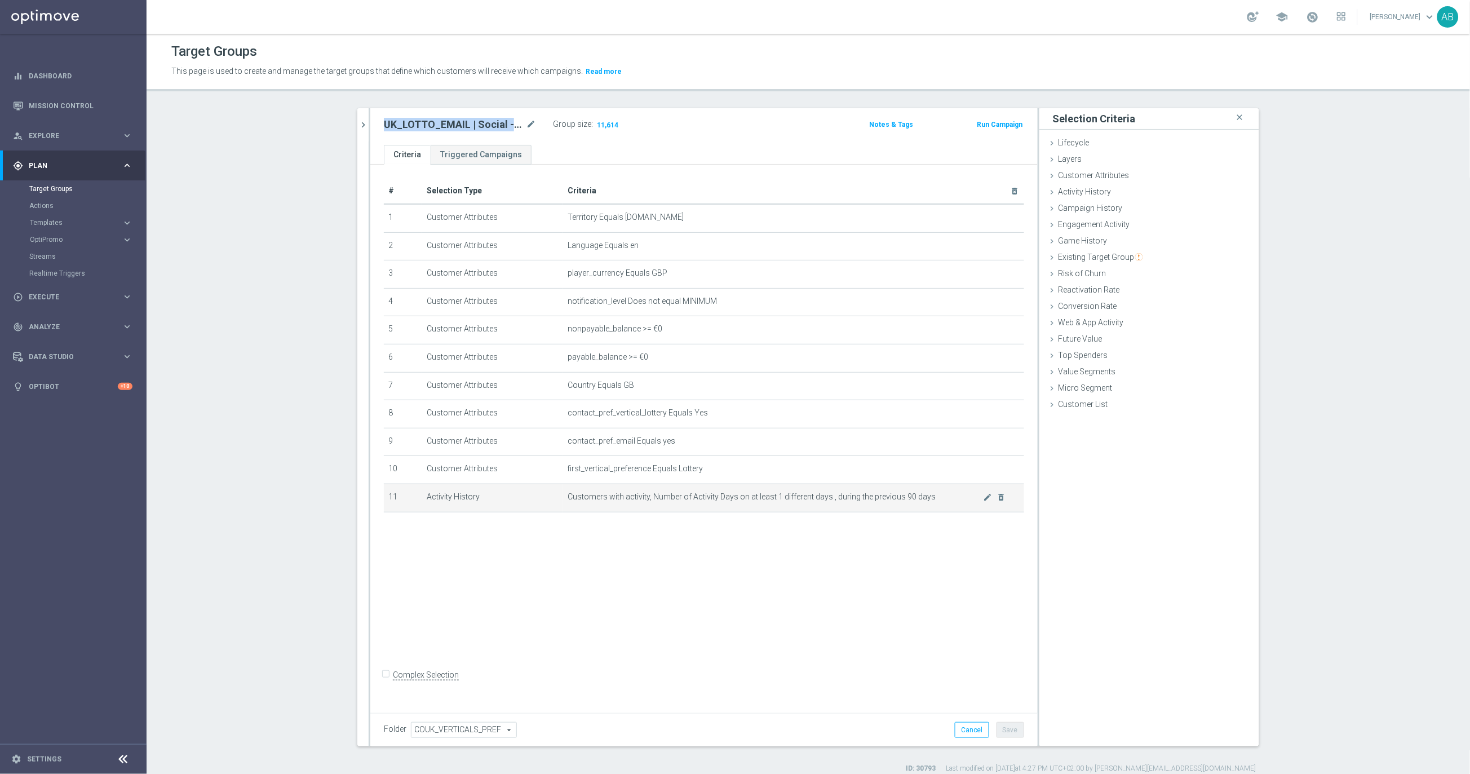
drag, startPoint x: 388, startPoint y: 494, endPoint x: 936, endPoint y: 494, distance: 547.5
click at [936, 494] on tr "11 Activity History Customers with activity, Number of Activity Days on at leas…" at bounding box center [704, 498] width 641 height 28
copy tr "11 Activity History Customers with activity, Number of Activity Days on at leas…"
